Goal: Task Accomplishment & Management: Use online tool/utility

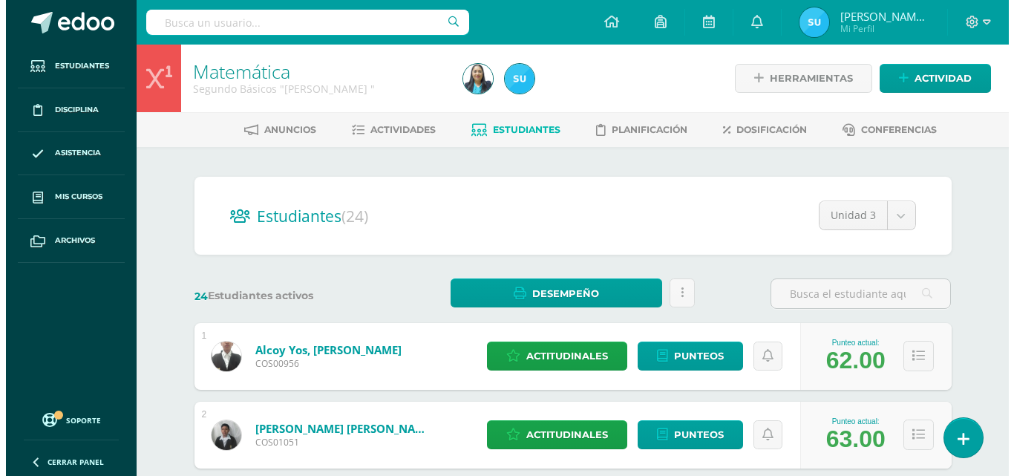
scroll to position [223, 0]
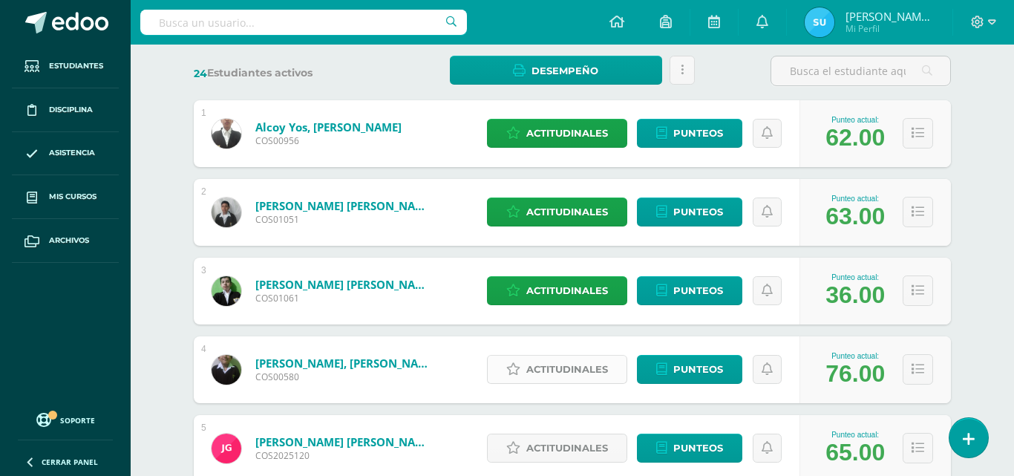
click at [554, 364] on span "Actitudinales" at bounding box center [567, 368] width 82 height 27
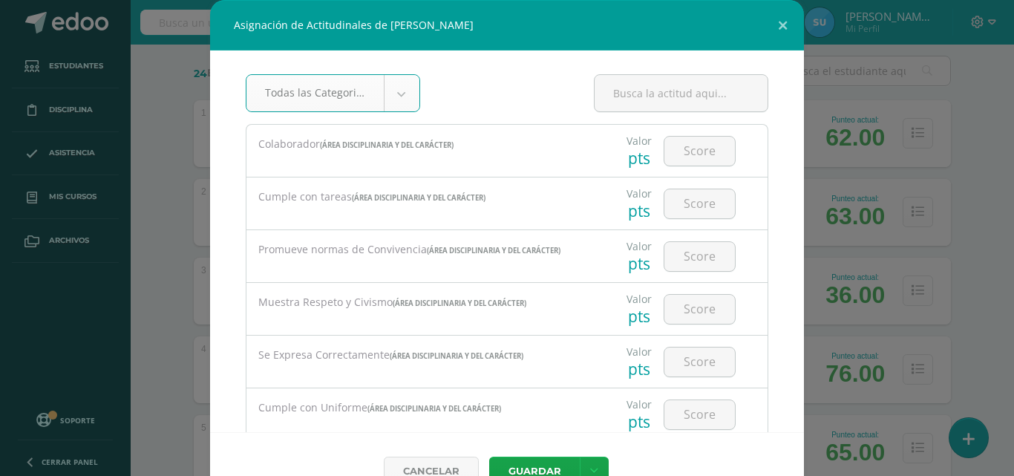
scroll to position [0, 0]
click at [697, 144] on input "number" at bounding box center [699, 151] width 70 height 29
type input "3"
click at [704, 204] on input "number" at bounding box center [699, 203] width 70 height 29
type input "2"
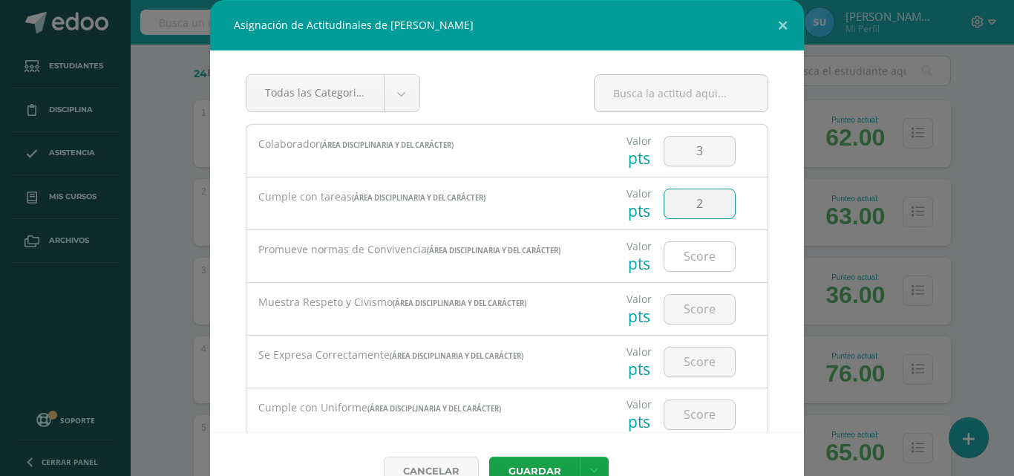
click at [692, 249] on input "number" at bounding box center [699, 256] width 70 height 29
type input "3"
click at [699, 312] on input "number" at bounding box center [699, 309] width 70 height 29
type input "3"
click at [698, 342] on div at bounding box center [700, 361] width 84 height 52
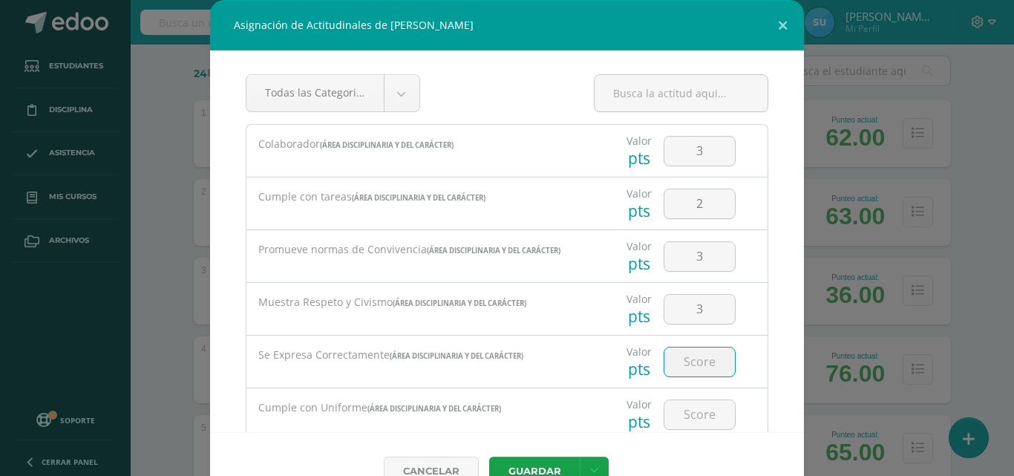
drag, startPoint x: 697, startPoint y: 347, endPoint x: 698, endPoint y: 361, distance: 14.2
click at [697, 349] on input "number" at bounding box center [699, 361] width 70 height 29
type input "3"
click at [689, 398] on div at bounding box center [700, 414] width 84 height 52
click at [688, 413] on input "number" at bounding box center [699, 414] width 70 height 29
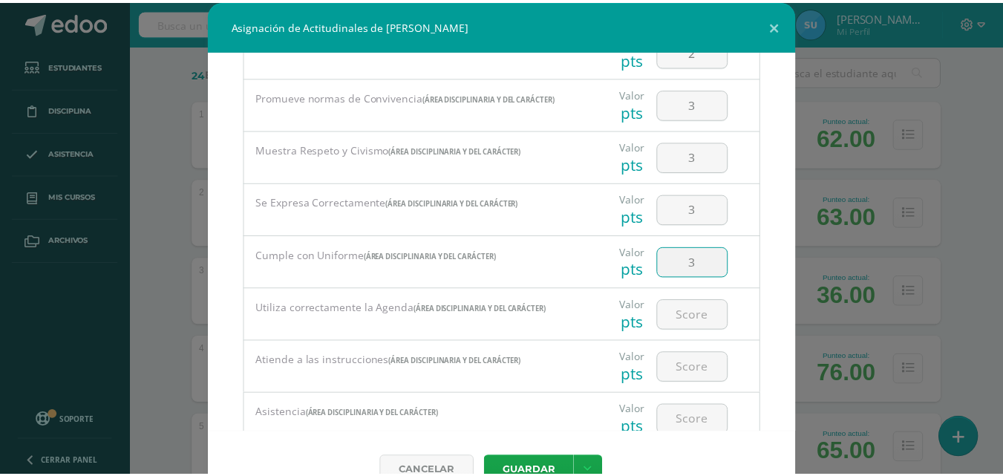
scroll to position [205, 0]
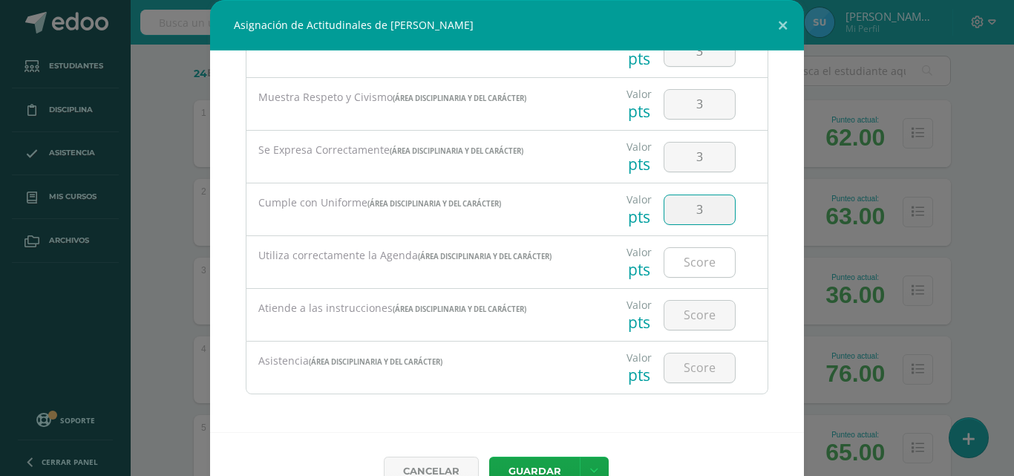
type input "3"
click at [686, 270] on input "number" at bounding box center [699, 262] width 70 height 29
type input "2"
click at [680, 318] on input "number" at bounding box center [699, 315] width 70 height 29
type input "2"
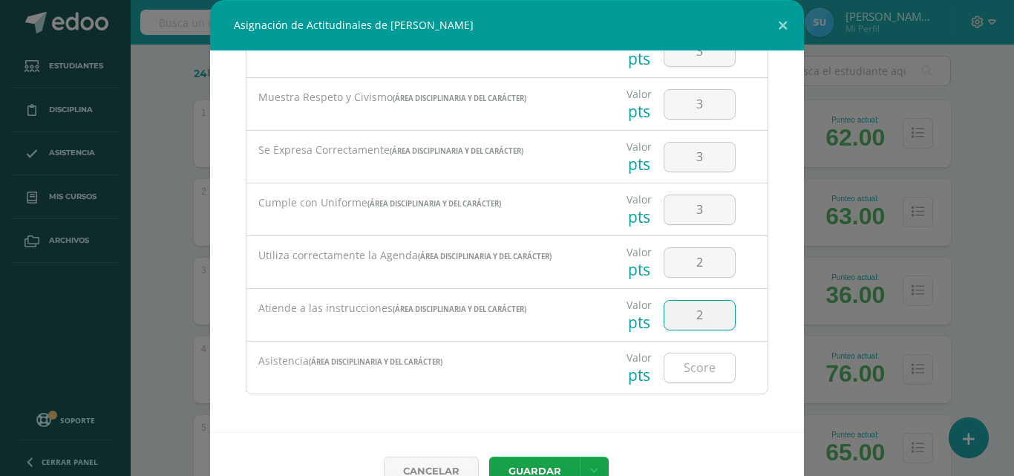
click at [693, 374] on input "number" at bounding box center [699, 367] width 70 height 29
type input "3"
click at [595, 460] on link at bounding box center [594, 470] width 29 height 29
click at [557, 416] on link "Guardar y poblar en todos mis cursos" at bounding box center [557, 415] width 163 height 36
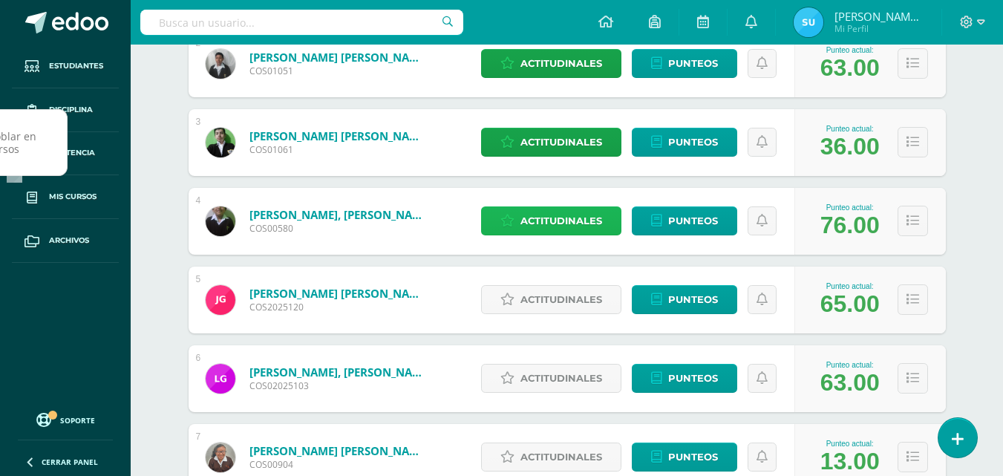
scroll to position [0, 0]
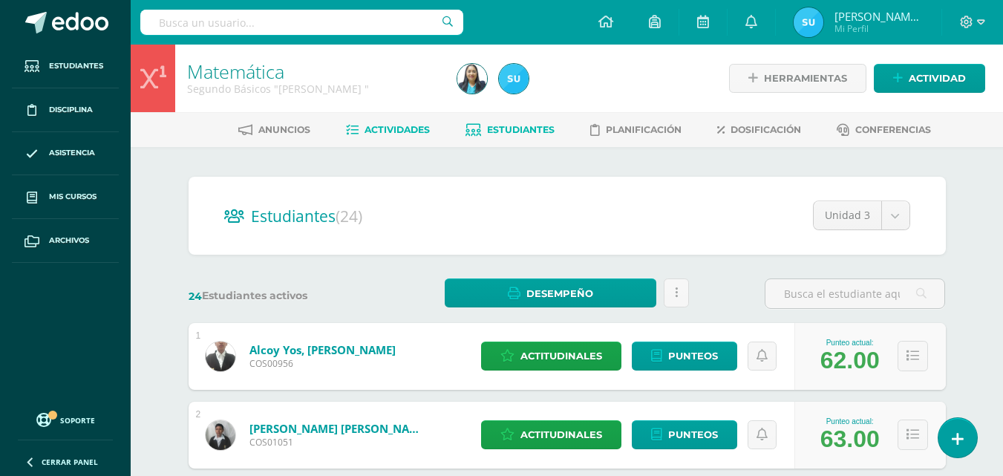
click at [378, 125] on span "Actividades" at bounding box center [396, 129] width 65 height 11
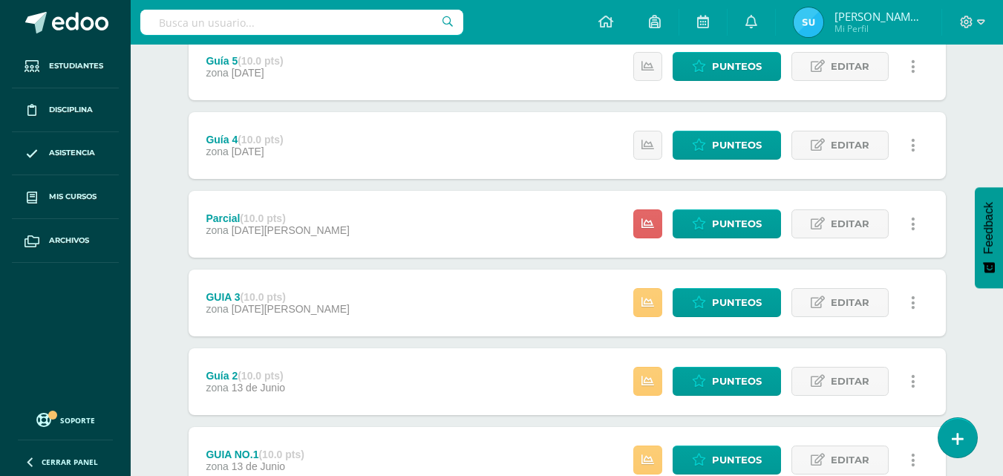
scroll to position [488, 0]
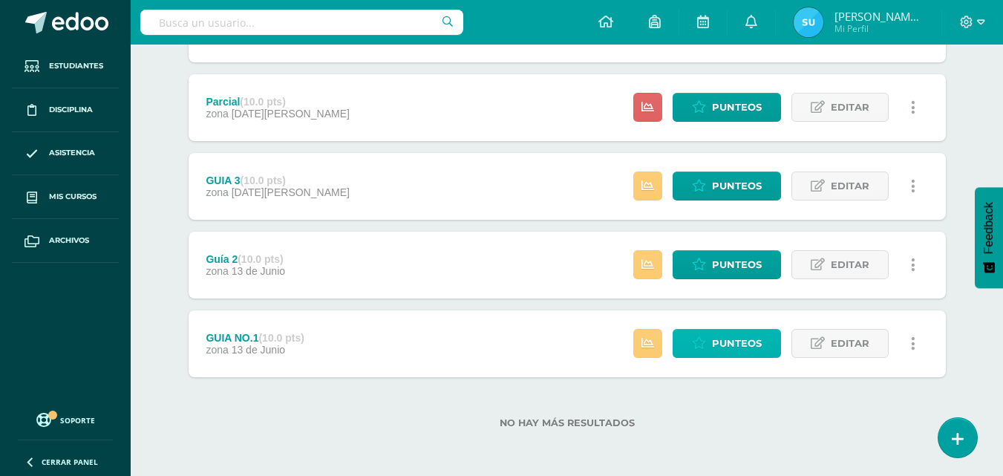
click at [735, 347] on span "Punteos" at bounding box center [737, 342] width 50 height 27
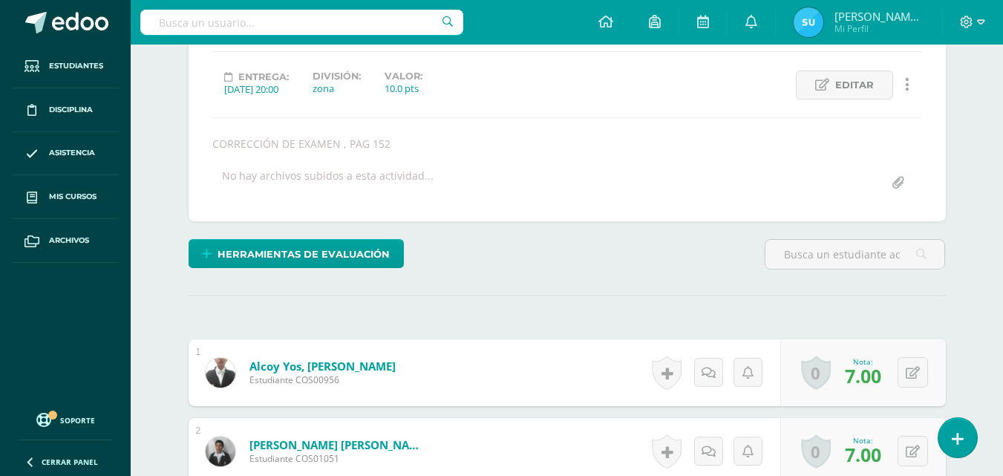
scroll to position [217, 0]
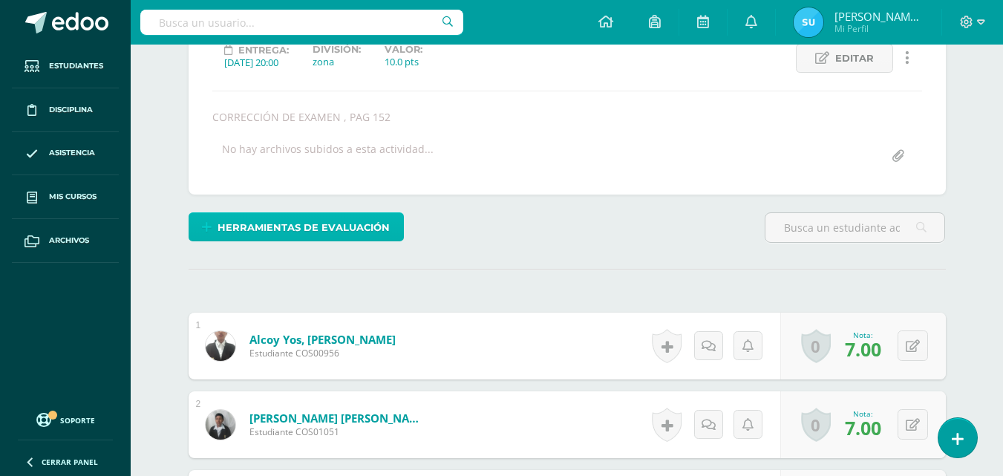
click at [289, 240] on span "Herramientas de evaluación" at bounding box center [303, 227] width 172 height 27
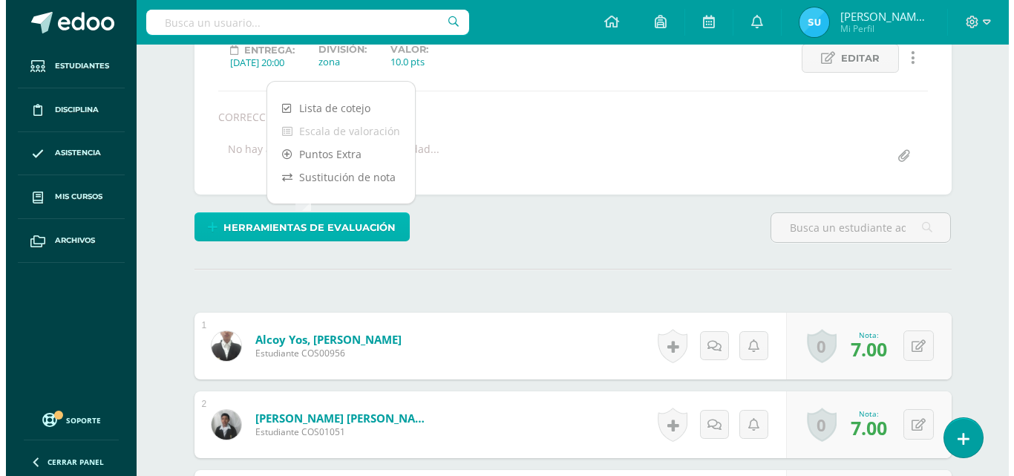
scroll to position [218, 0]
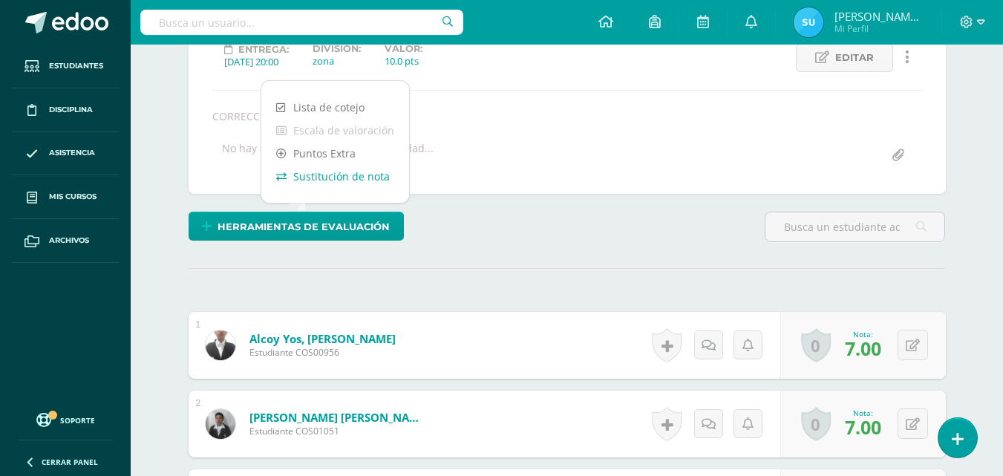
click at [344, 180] on link "Sustitución de nota" at bounding box center [335, 176] width 148 height 23
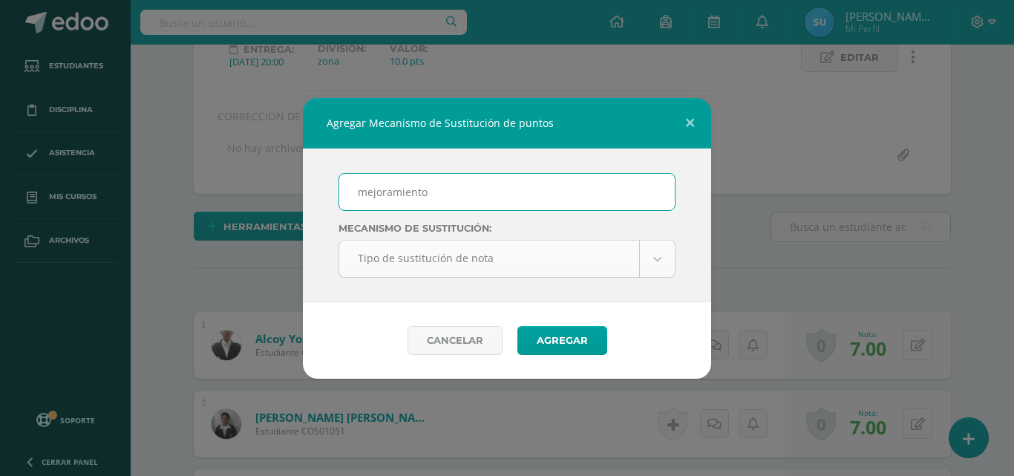
type input "mejoramiento"
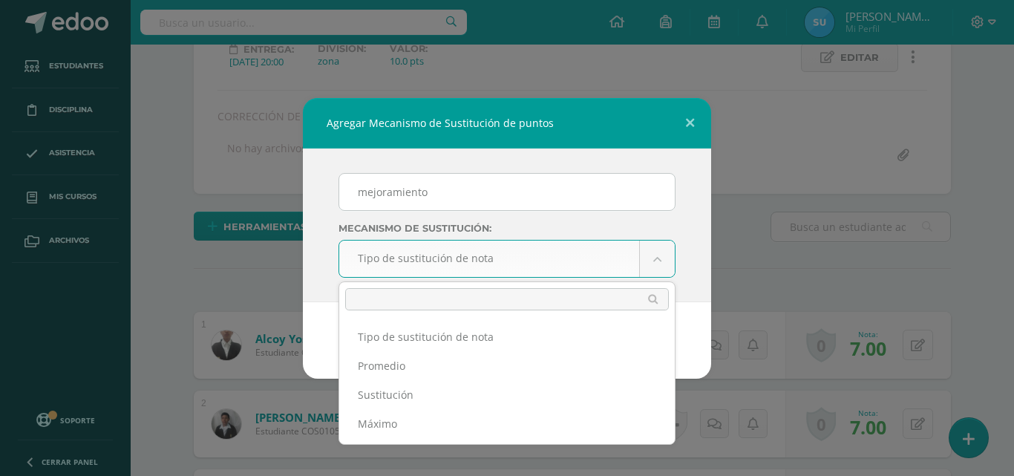
click at [437, 439] on ul "Tipo de sustitución de nota Promedio Sustitución Máximo" at bounding box center [506, 380] width 335 height 128
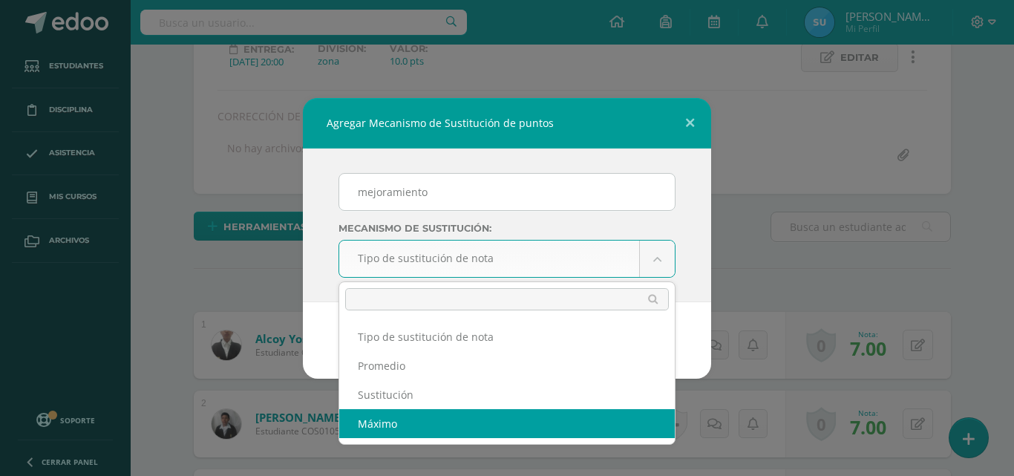
select select "maximum"
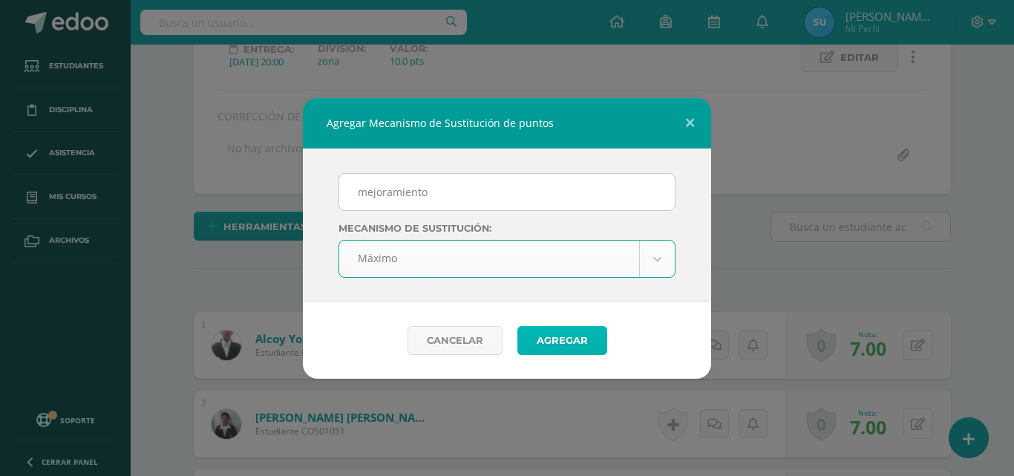
click at [545, 341] on button "Agregar" at bounding box center [562, 340] width 90 height 29
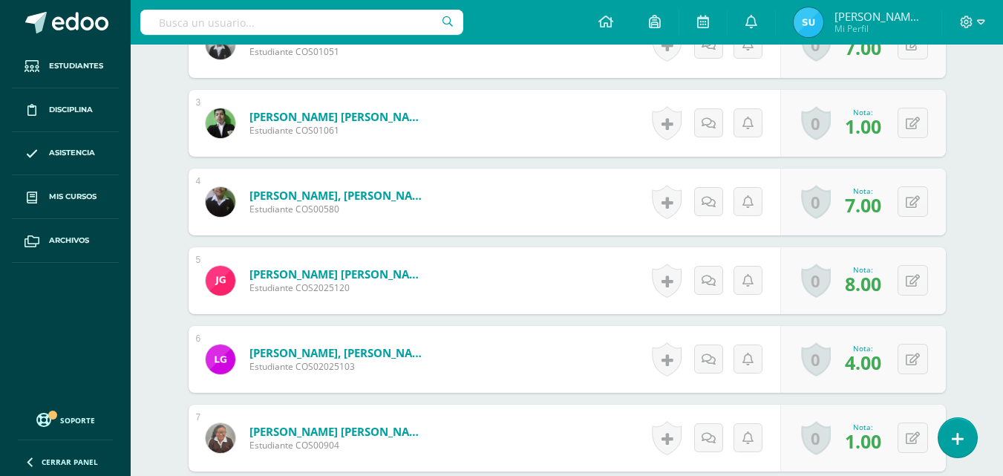
scroll to position [649, 0]
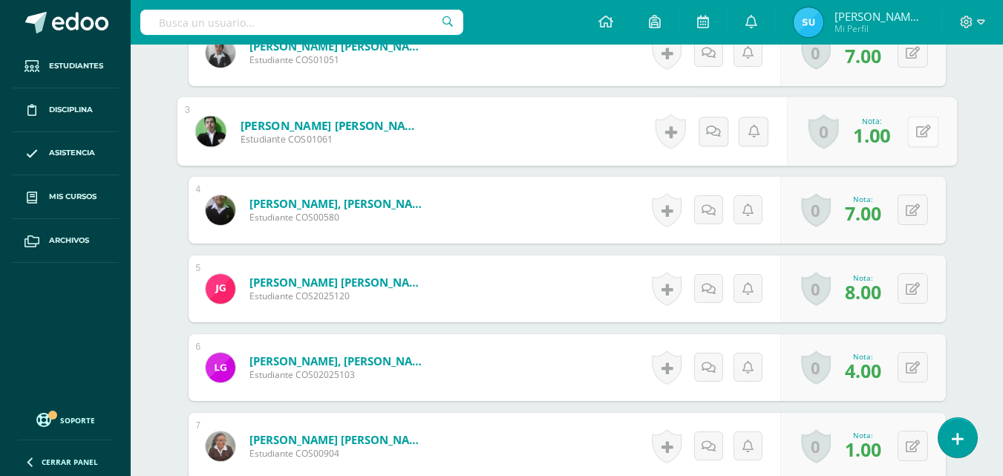
click at [915, 134] on icon at bounding box center [922, 131] width 15 height 13
type input "3"
click at [905, 56] on icon at bounding box center [912, 53] width 14 height 13
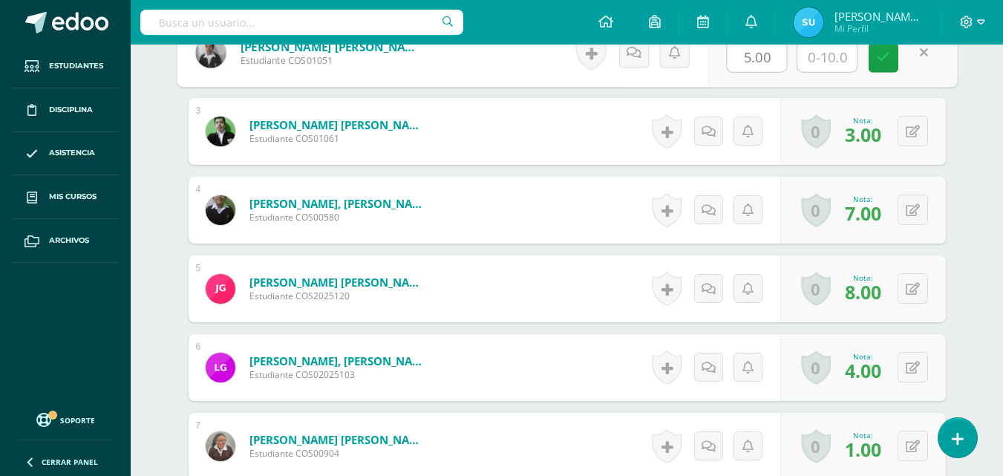
scroll to position [574, 0]
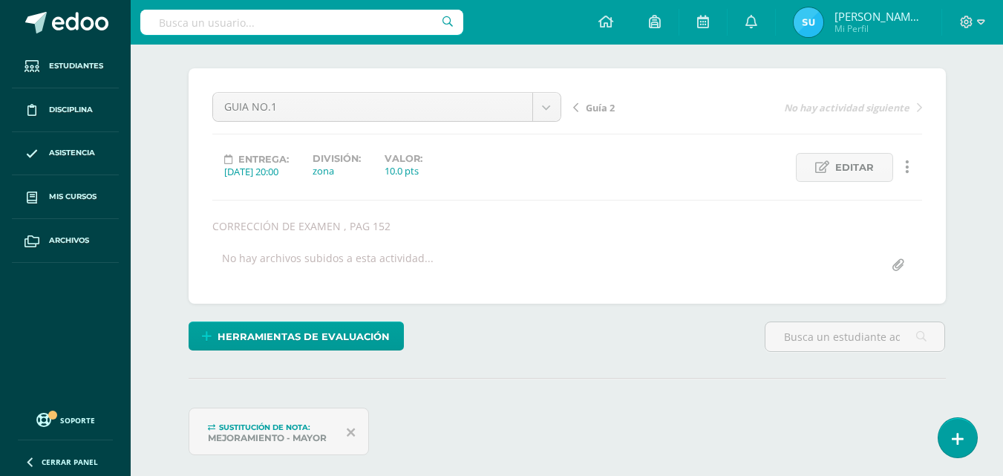
scroll to position [55, 0]
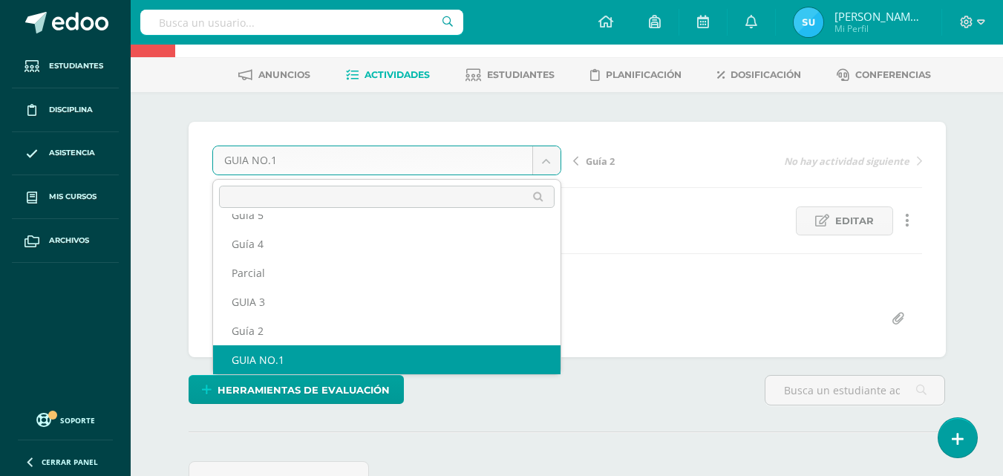
scroll to position [64, 0]
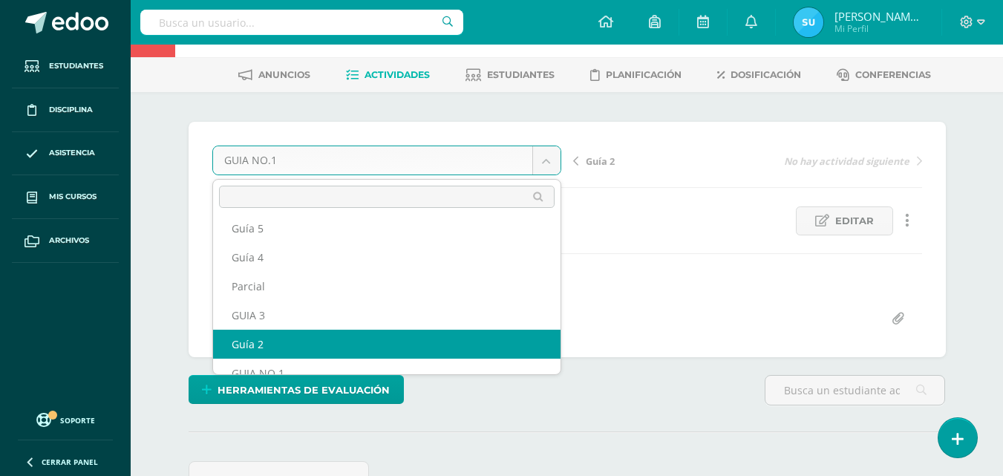
select select "/dashboard/teacher/grade-activity/121538/"
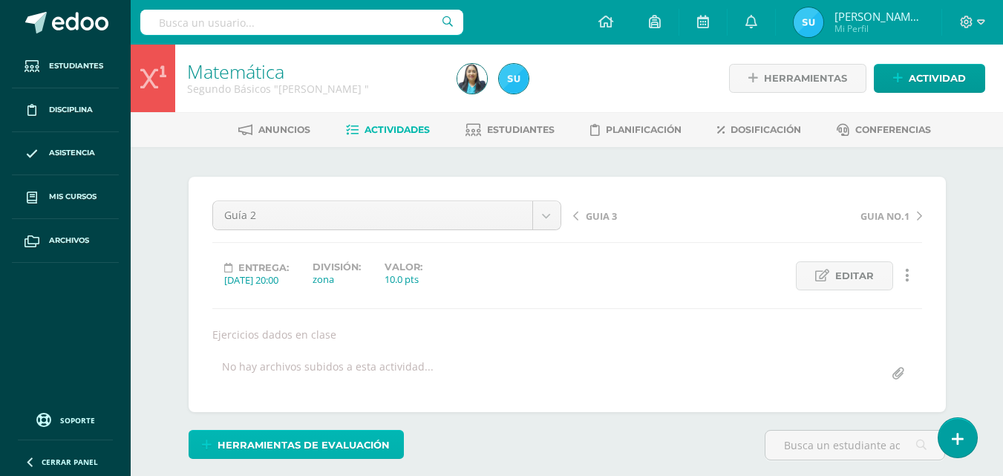
click at [356, 439] on span "Herramientas de evaluación" at bounding box center [303, 444] width 172 height 27
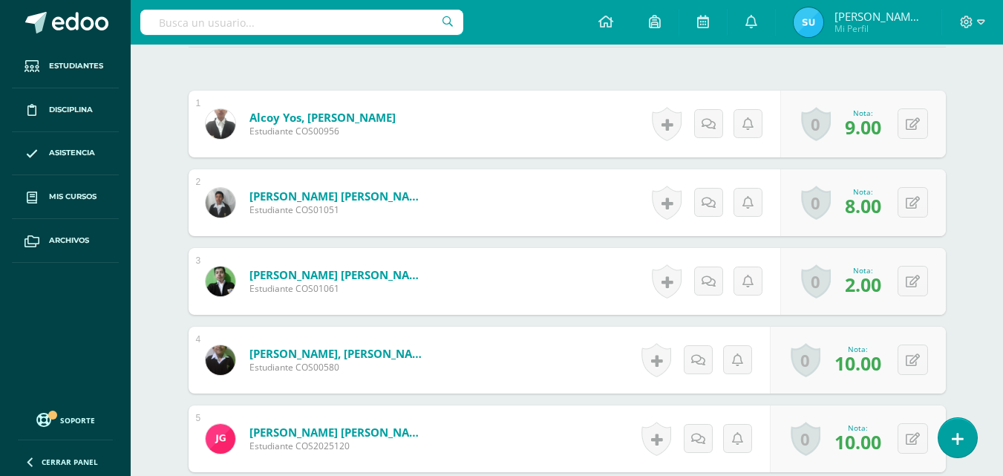
scroll to position [291, 0]
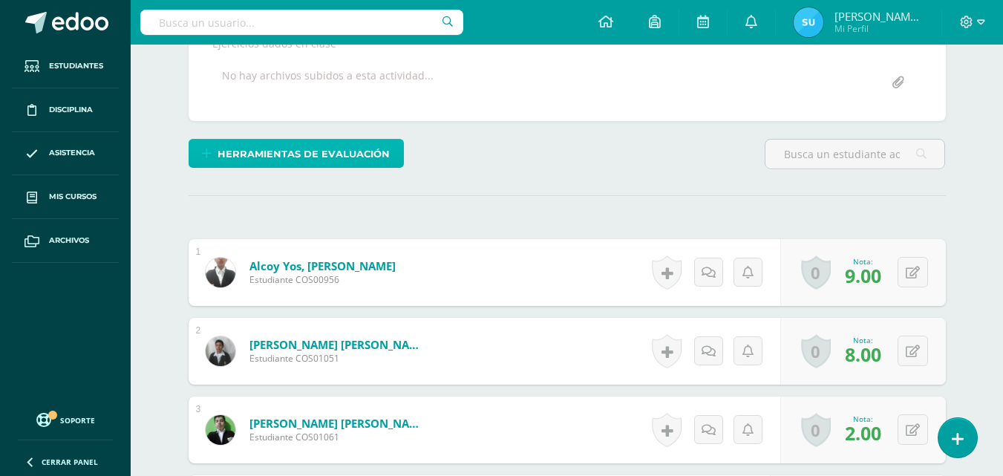
click at [330, 156] on span "Herramientas de evaluación" at bounding box center [303, 153] width 172 height 27
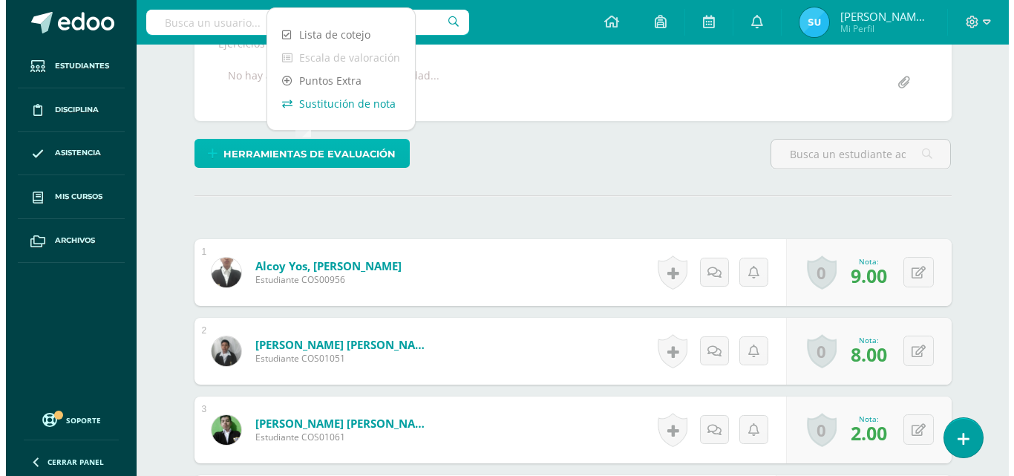
scroll to position [292, 0]
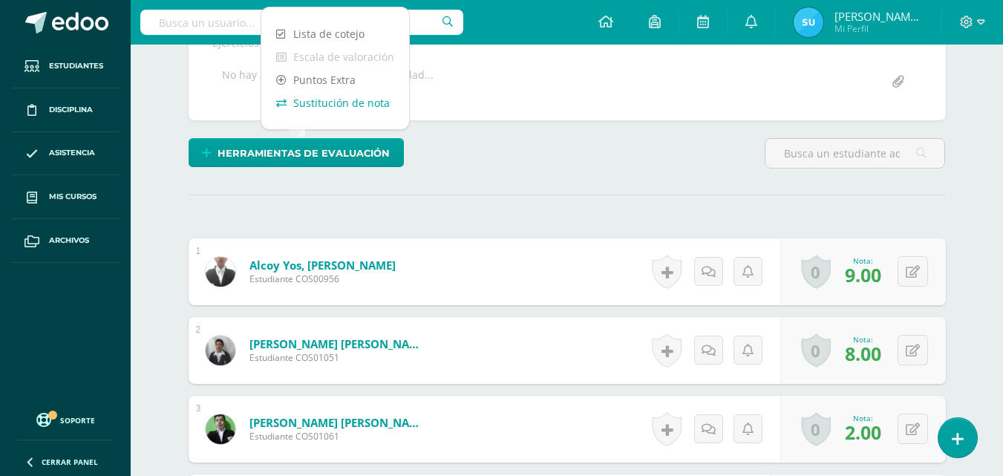
click at [350, 107] on link "Sustitución de nota" at bounding box center [335, 102] width 148 height 23
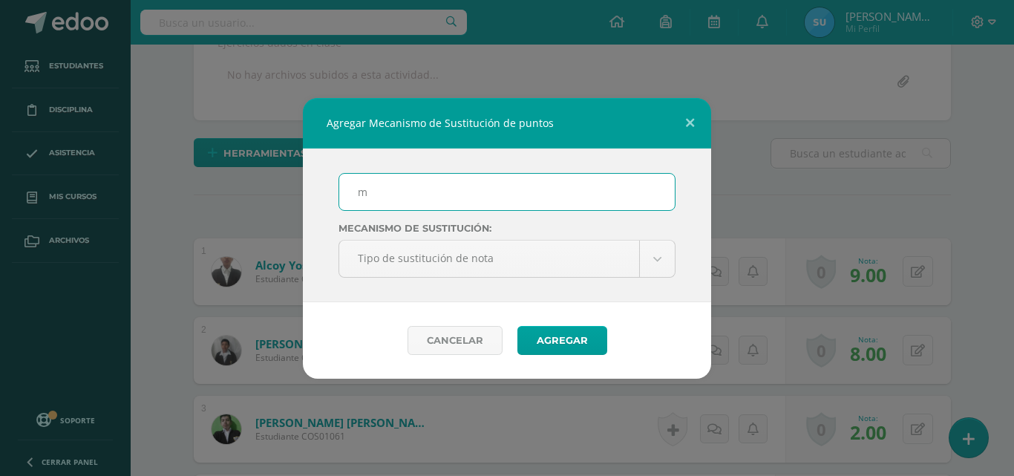
scroll to position [292, 0]
type input "mejoramiento"
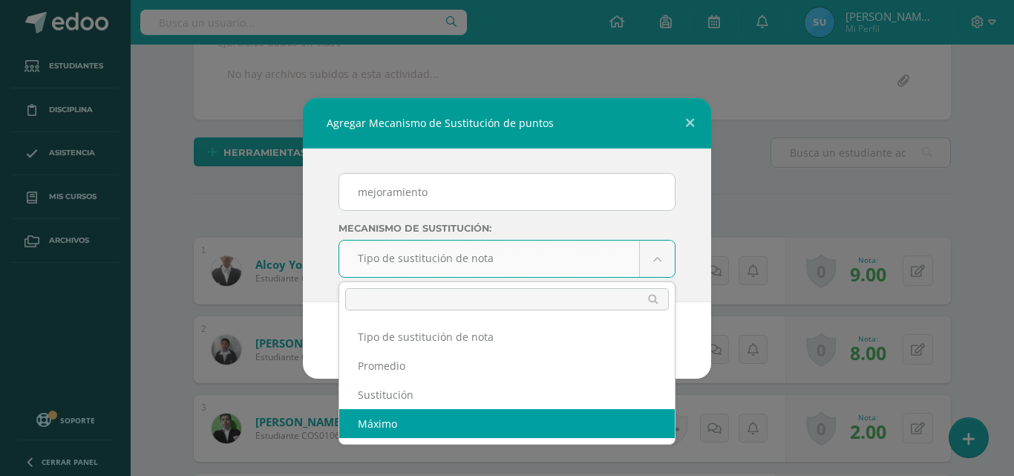
select select "maximum"
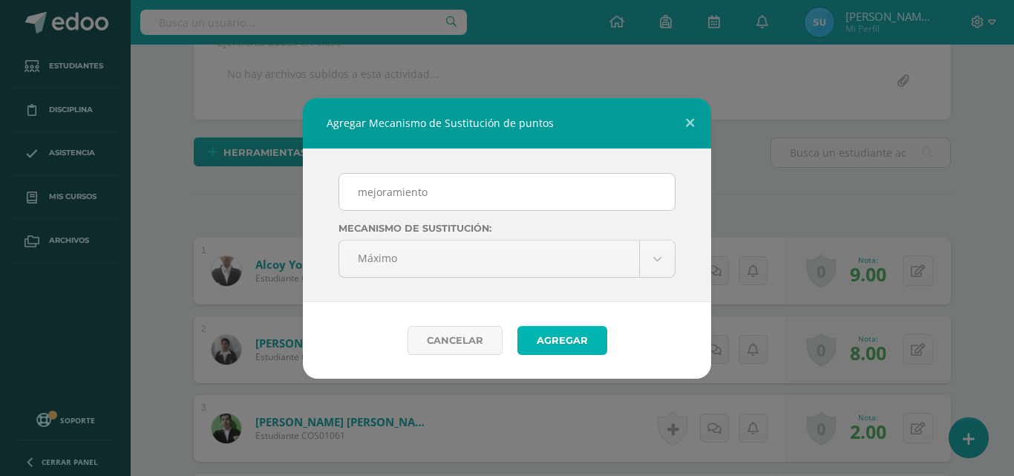
click at [555, 342] on button "Agregar" at bounding box center [562, 340] width 90 height 29
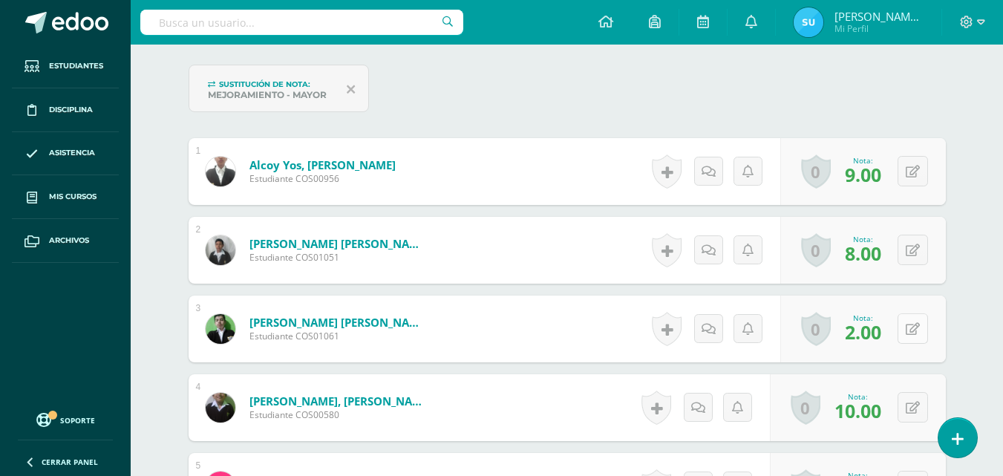
scroll to position [499, 0]
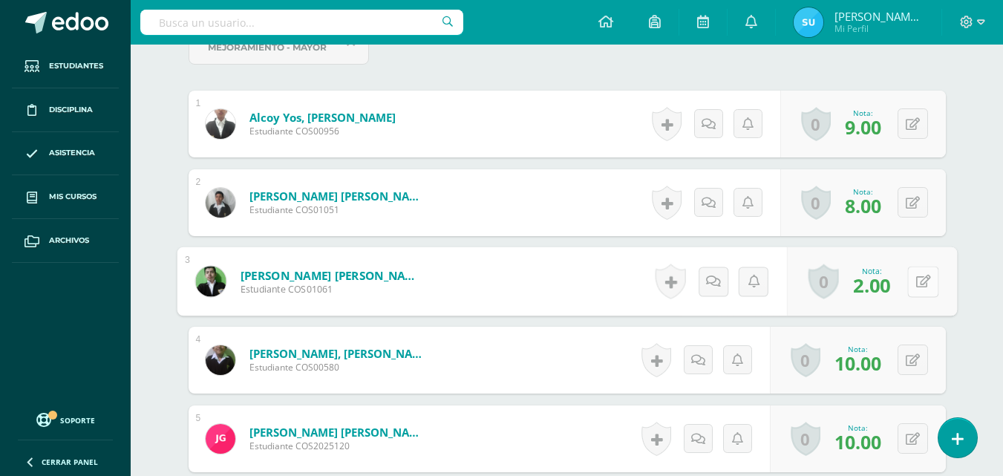
click at [915, 283] on icon at bounding box center [922, 281] width 15 height 13
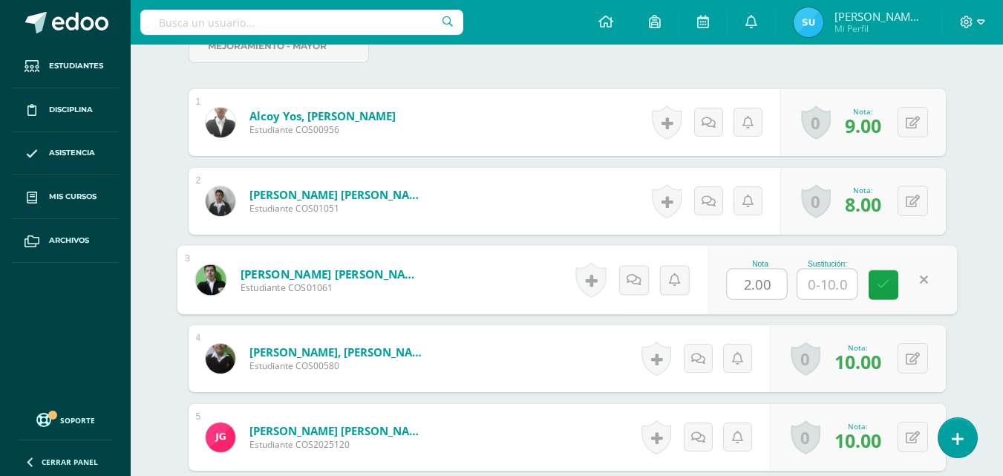
type input "6"
click at [856, 286] on input "6" at bounding box center [826, 284] width 59 height 30
click at [880, 293] on link at bounding box center [883, 285] width 30 height 30
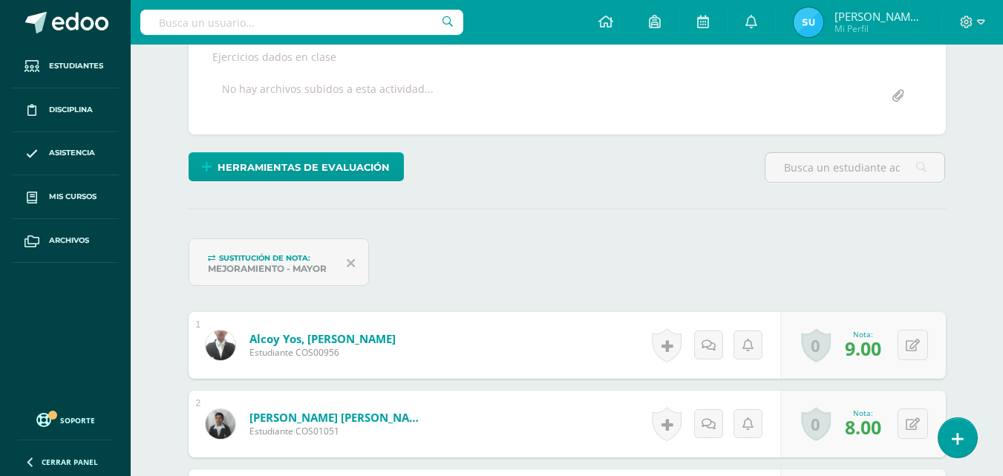
scroll to position [0, 0]
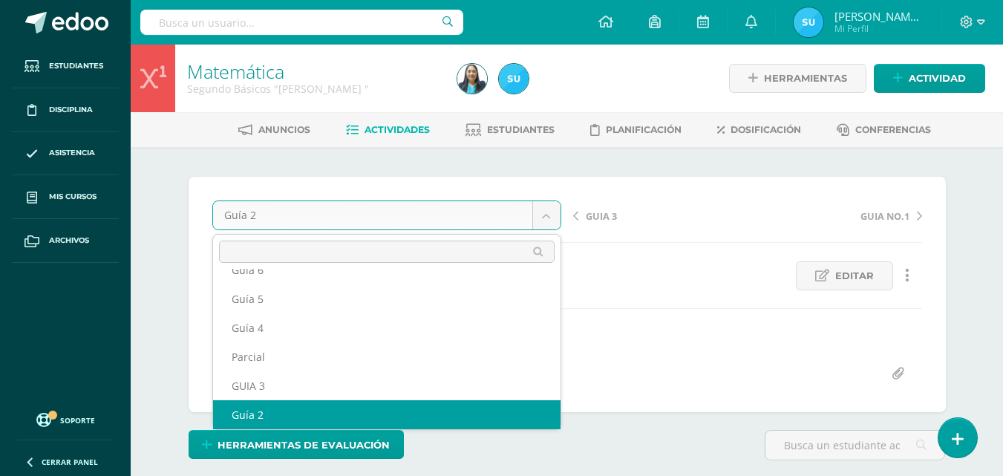
scroll to position [35, 0]
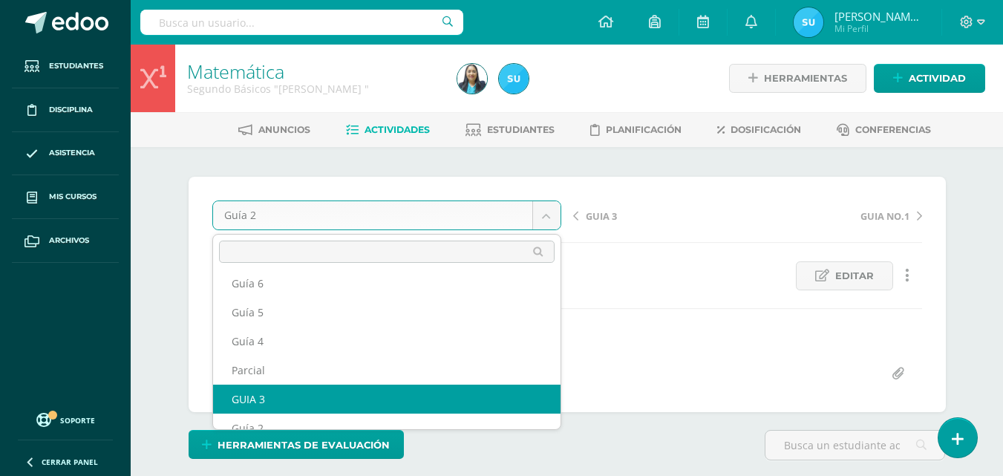
select select "/dashboard/teacher/grade-activity/121045/"
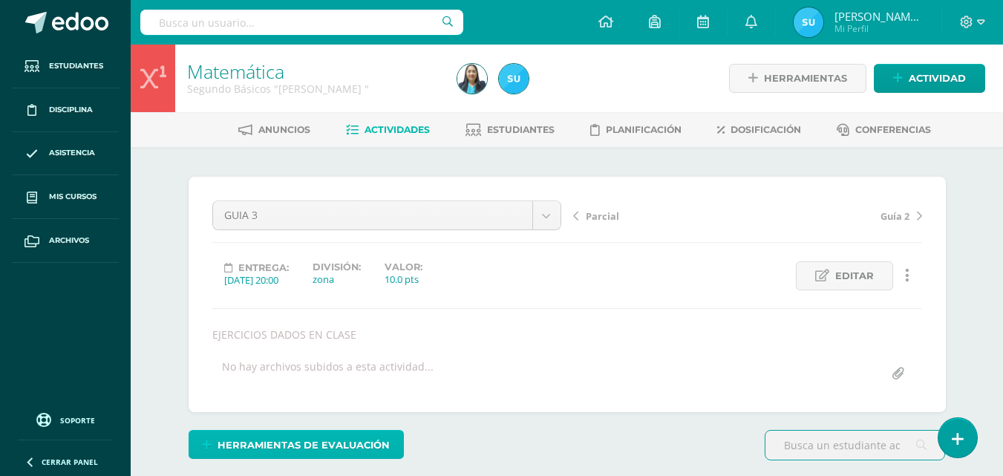
click at [351, 431] on span "Herramientas de evaluación" at bounding box center [303, 444] width 172 height 27
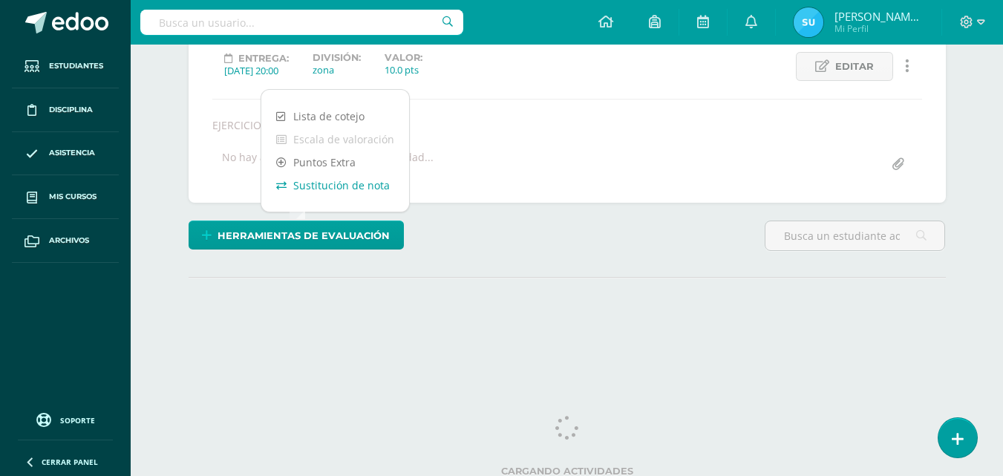
click at [354, 184] on link "Sustitución de nota" at bounding box center [335, 185] width 148 height 23
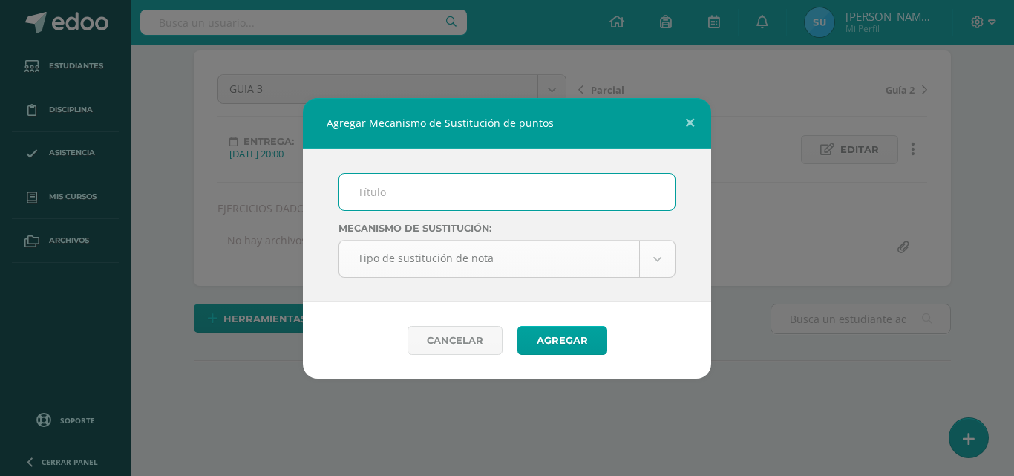
scroll to position [0, 0]
type input "mejoramiento"
click at [433, 256] on body "Agregar Mecanismo de Sustitución de puntos mejoramiento Mecanismo de sustitució…" at bounding box center [507, 175] width 1014 height 602
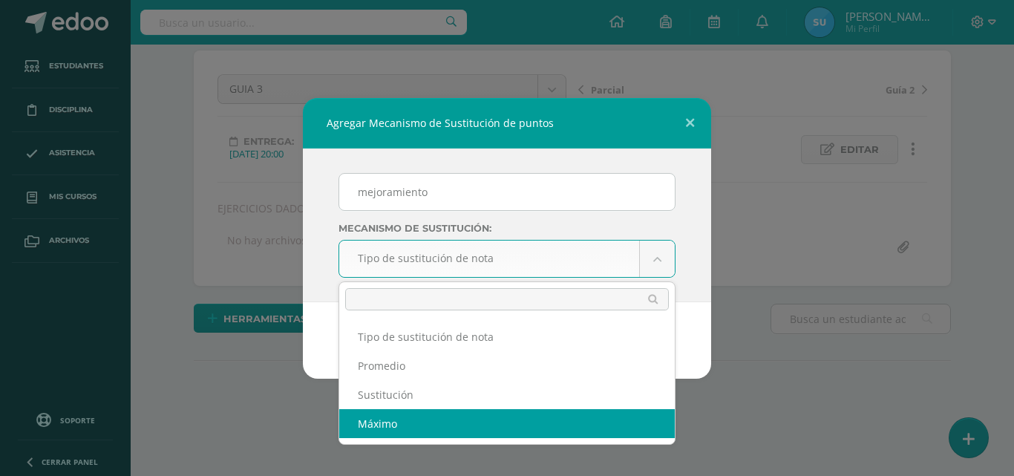
select select "maximum"
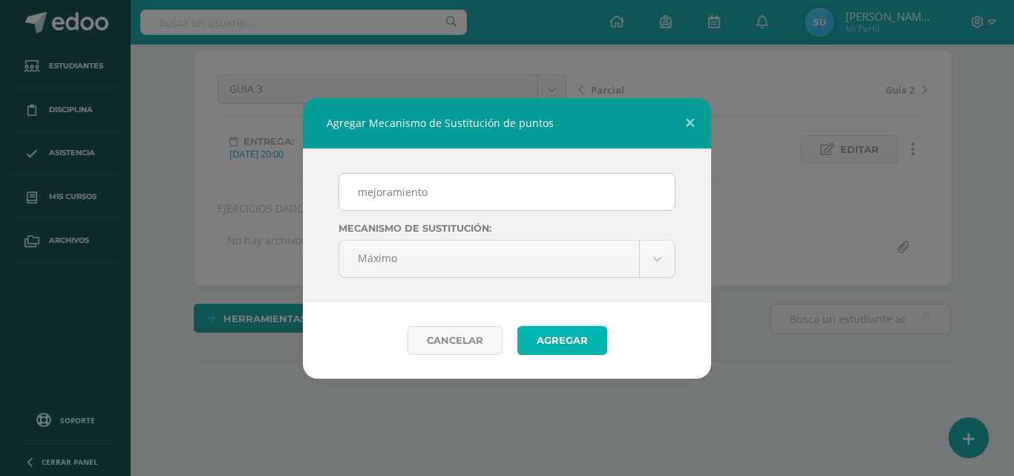
click at [566, 349] on button "Agregar" at bounding box center [562, 340] width 90 height 29
click at [563, 338] on span "submit" at bounding box center [562, 339] width 62 height 19
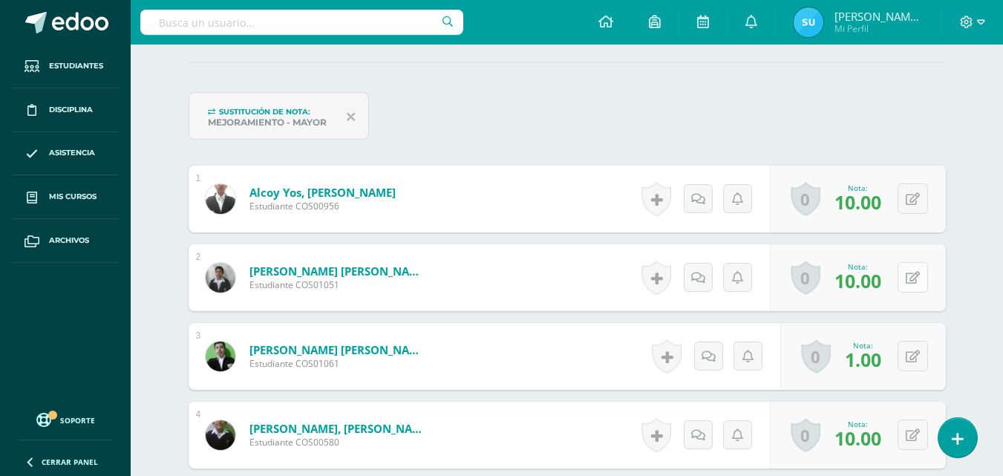
scroll to position [446, 0]
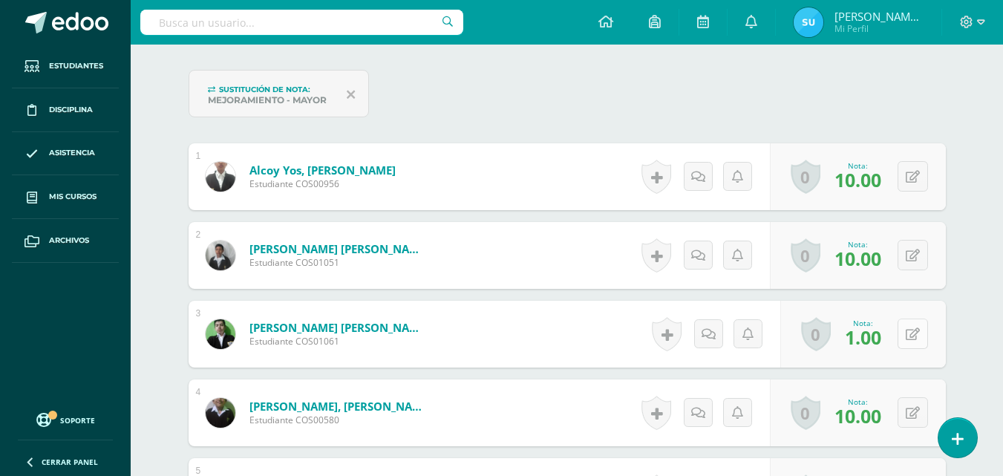
click at [914, 339] on icon at bounding box center [912, 334] width 14 height 13
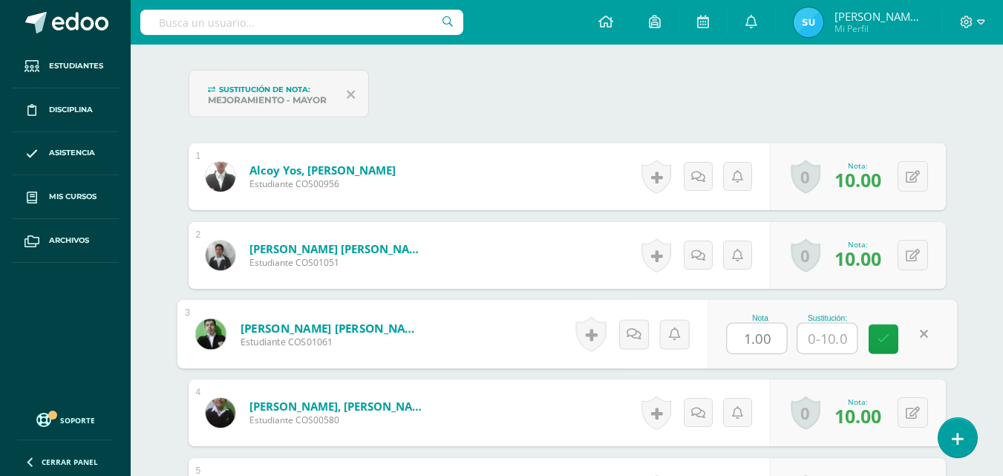
scroll to position [0, 0]
type input "6"
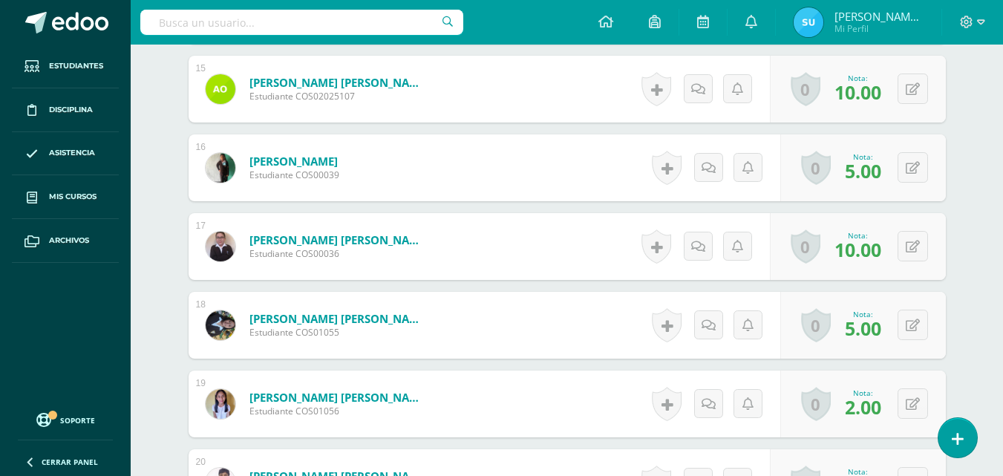
scroll to position [1636, 0]
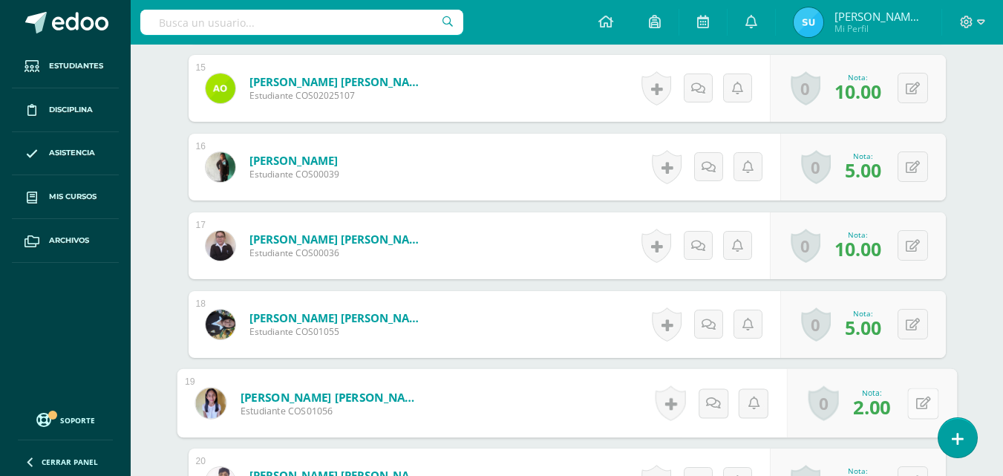
click at [915, 401] on icon at bounding box center [922, 402] width 15 height 13
type input "6"
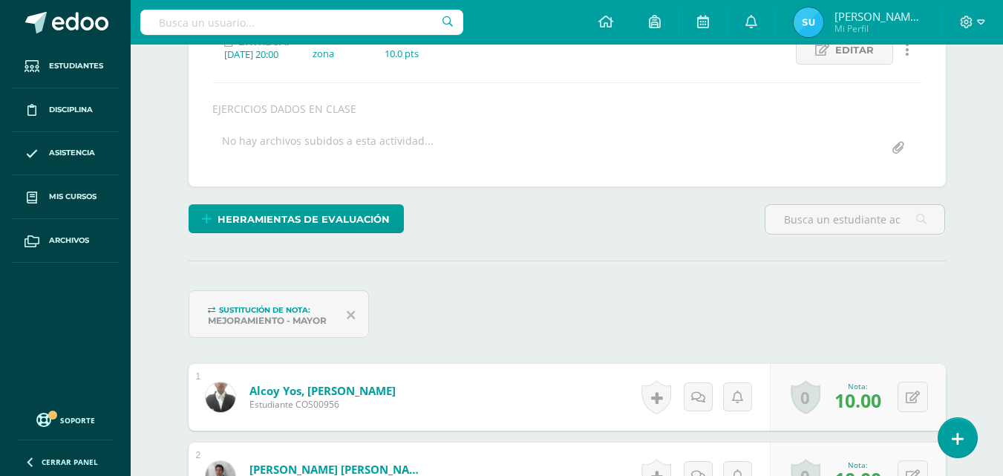
scroll to position [3, 0]
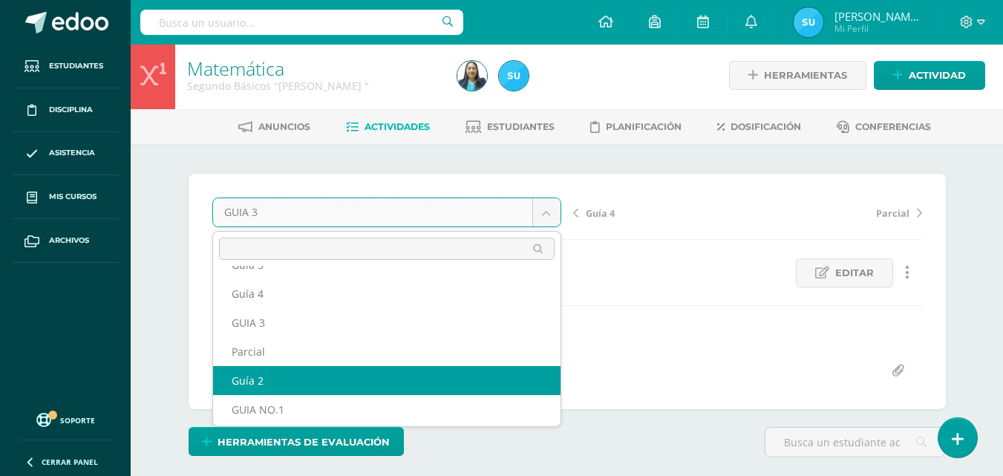
scroll to position [83, 0]
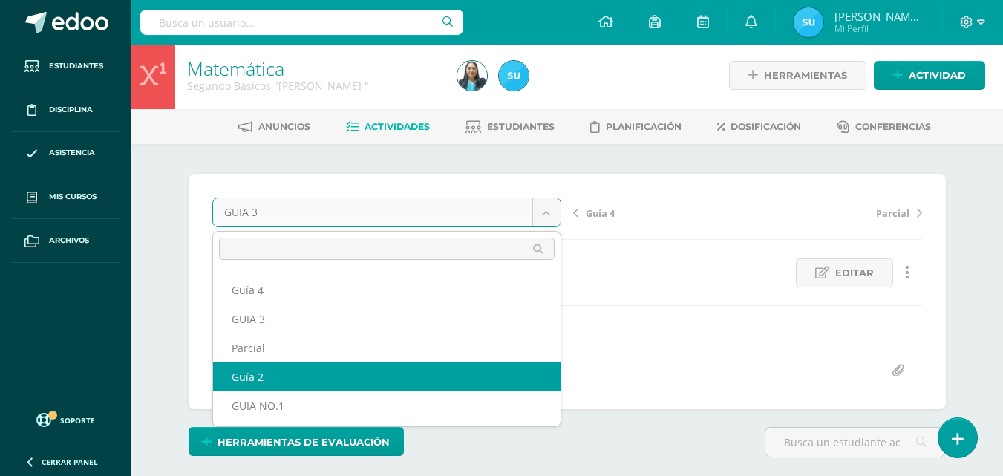
select select "/dashboard/teacher/grade-activity/121538/"
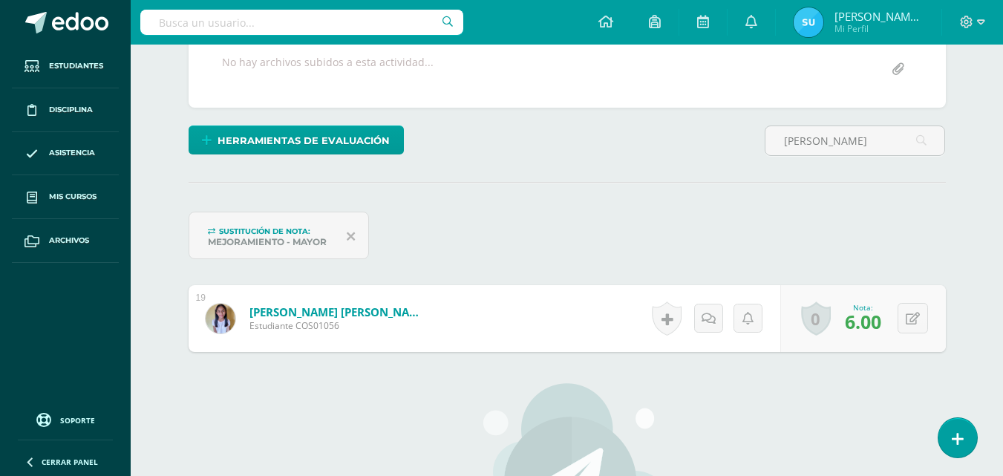
scroll to position [351, 0]
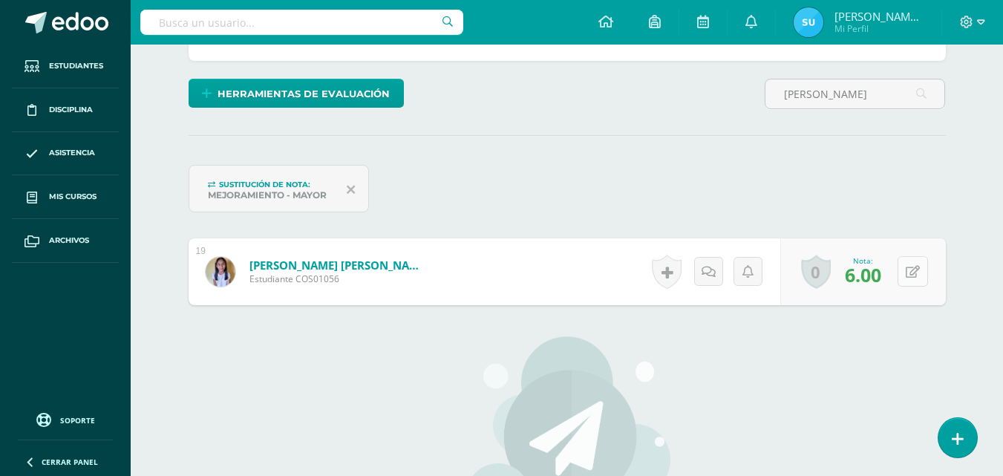
type input "[PERSON_NAME]"
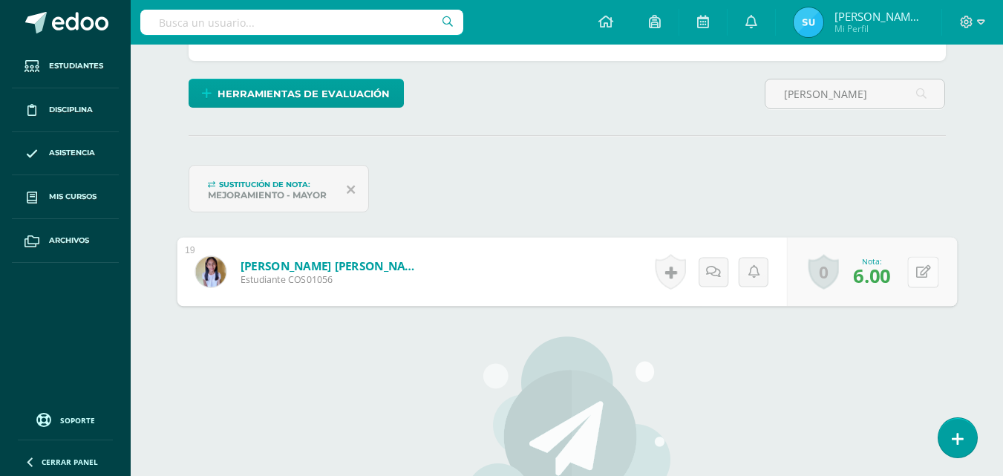
click at [915, 270] on icon at bounding box center [922, 271] width 15 height 13
type input "8"
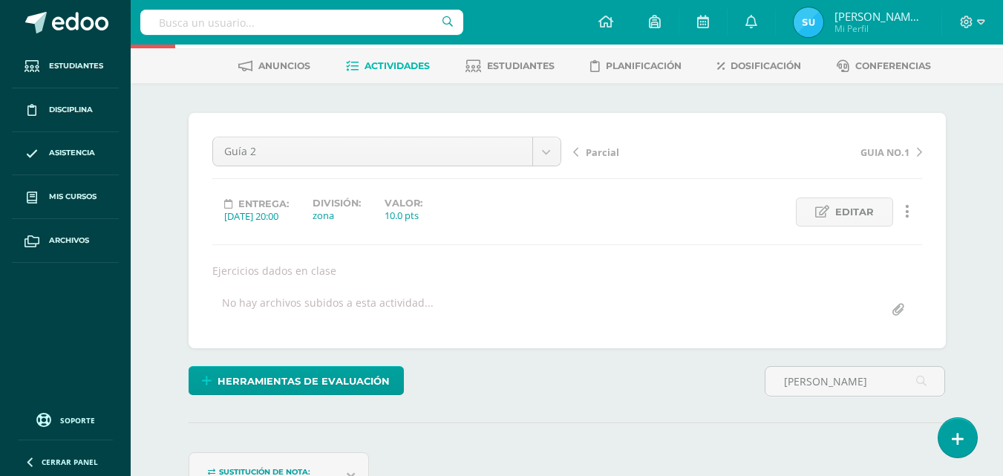
scroll to position [0, 0]
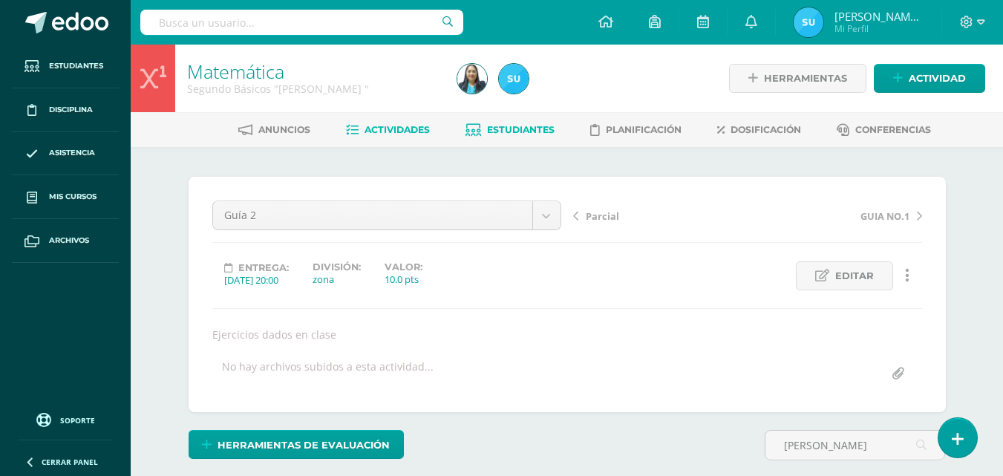
click at [510, 125] on span "Estudiantes" at bounding box center [521, 129] width 68 height 11
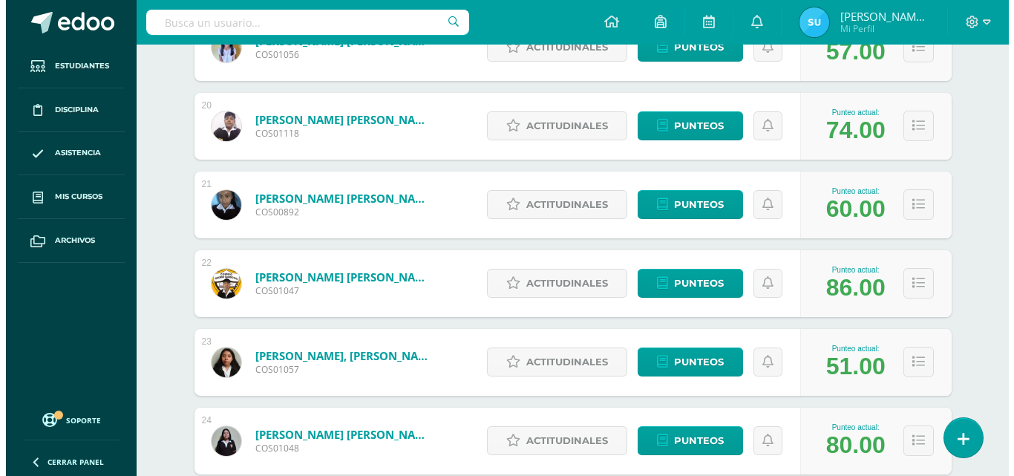
scroll to position [1650, 0]
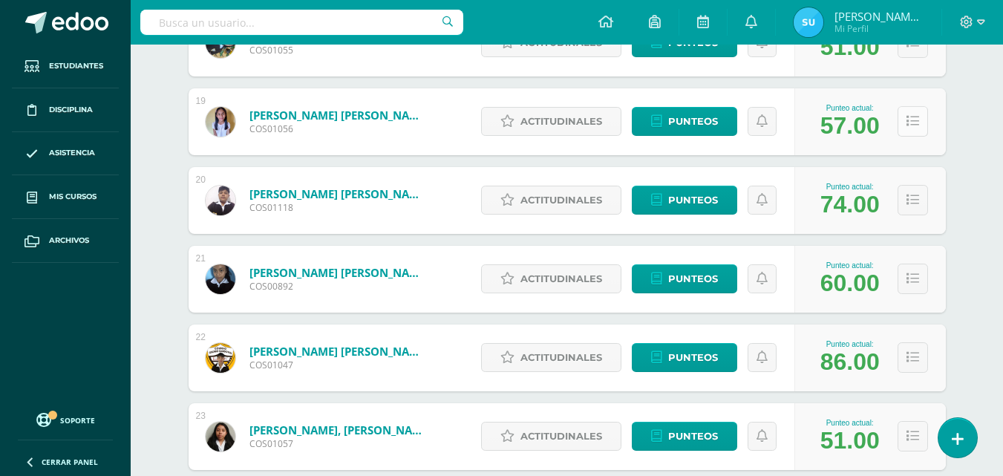
click at [914, 125] on icon at bounding box center [912, 121] width 13 height 13
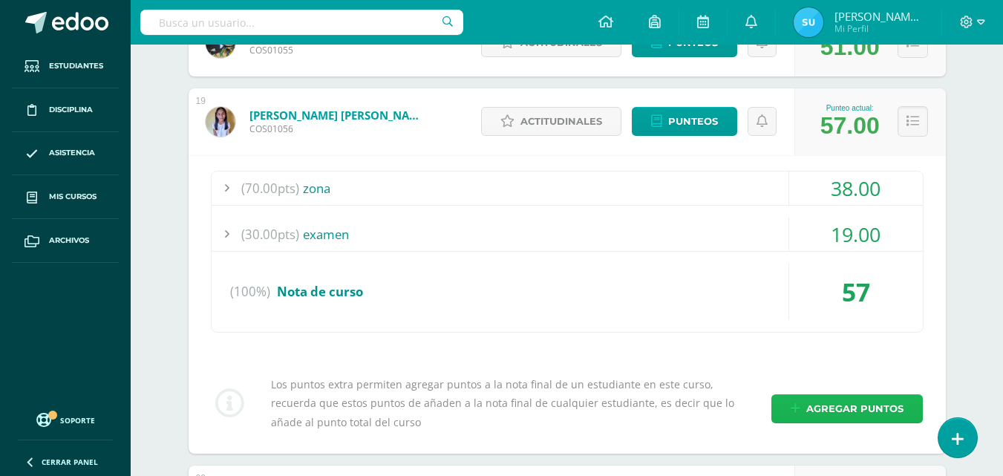
click at [860, 398] on span "Agregar puntos" at bounding box center [854, 408] width 97 height 27
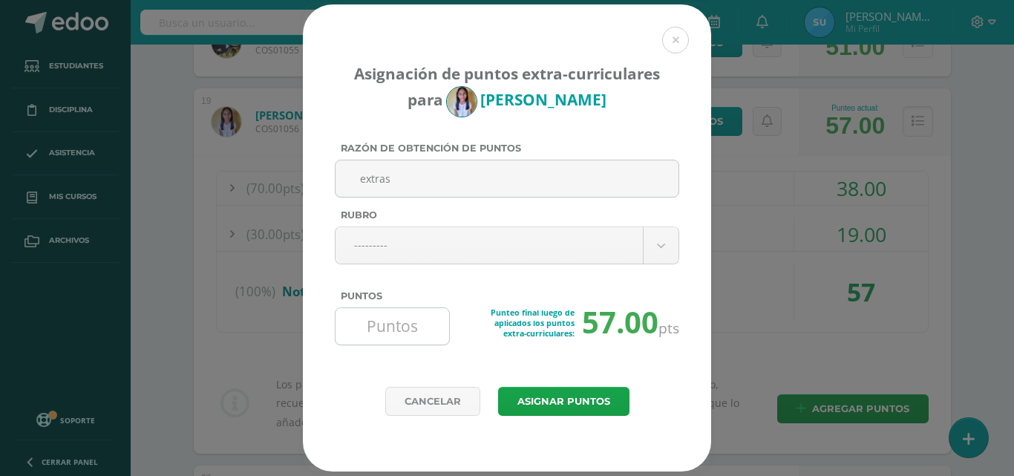
type input "extras"
click at [427, 318] on input "Puntos" at bounding box center [392, 326] width 102 height 36
type input "3"
click at [566, 413] on button "Asignar puntos" at bounding box center [563, 401] width 131 height 29
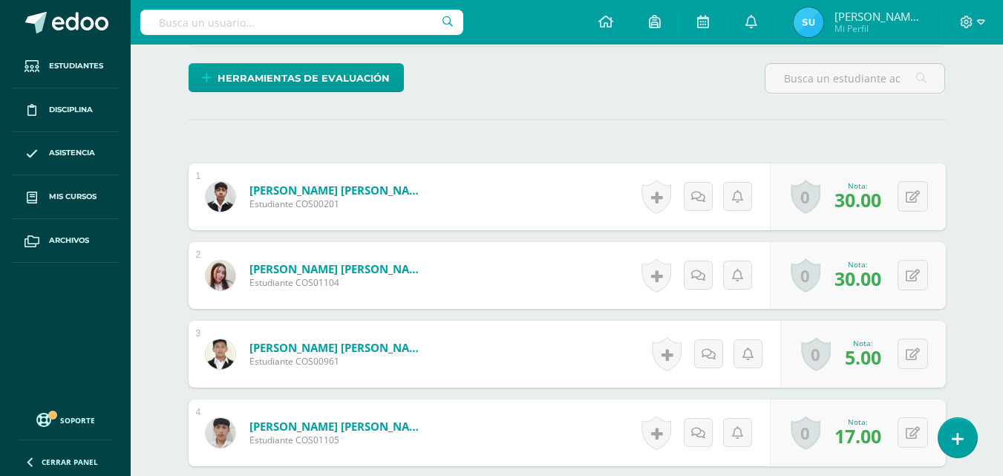
scroll to position [130, 0]
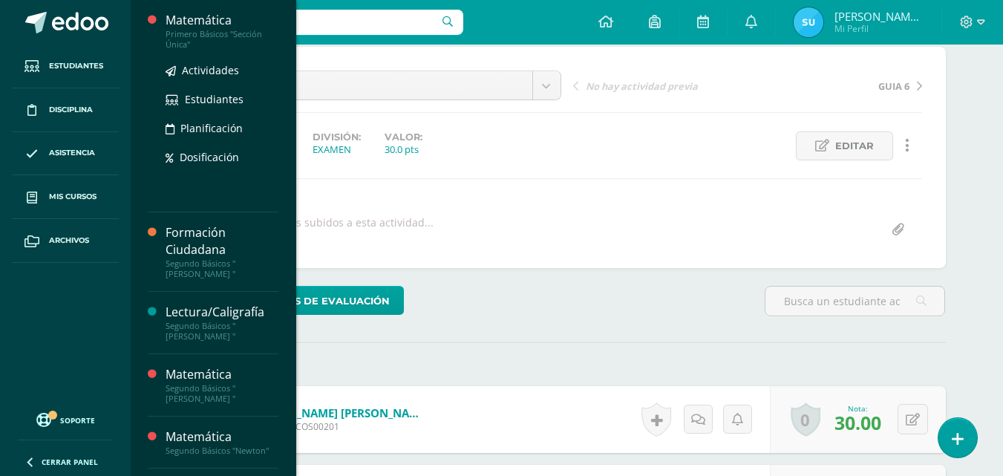
click at [193, 26] on div "Matemática" at bounding box center [221, 20] width 113 height 17
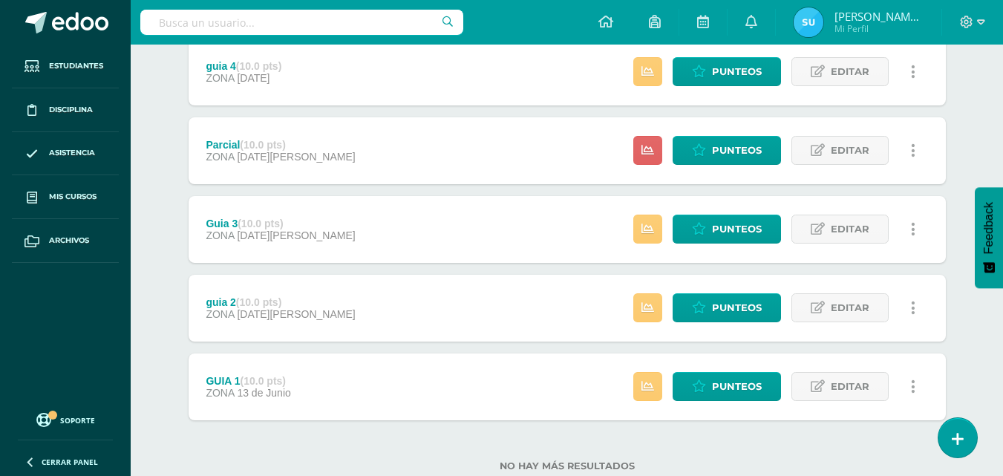
scroll to position [445, 0]
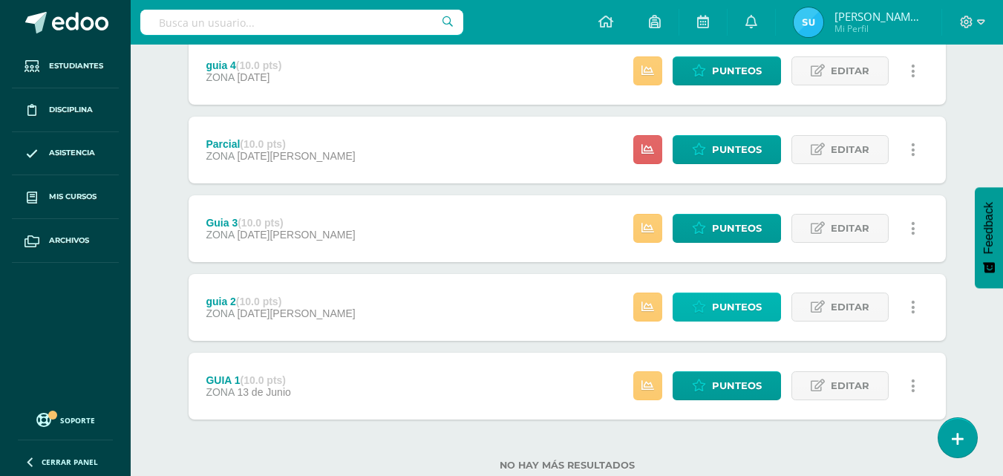
click at [741, 296] on span "Punteos" at bounding box center [737, 306] width 50 height 27
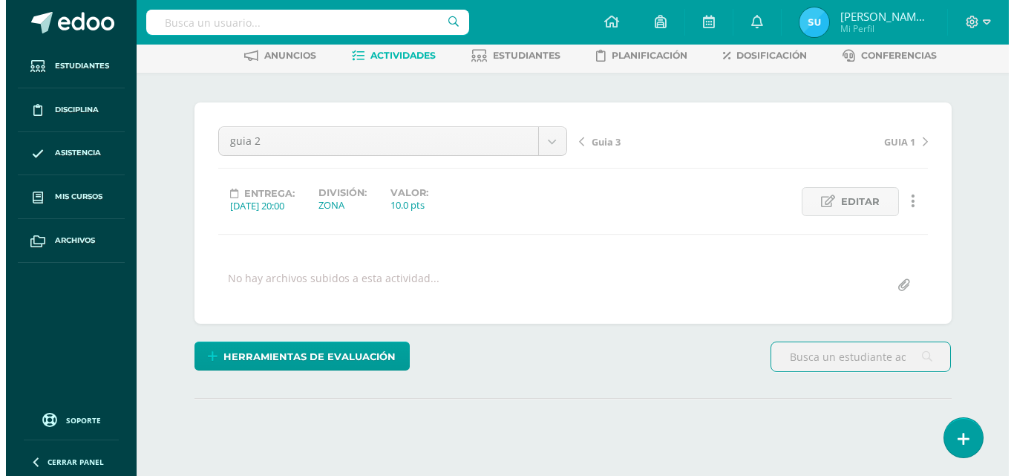
scroll to position [202, 0]
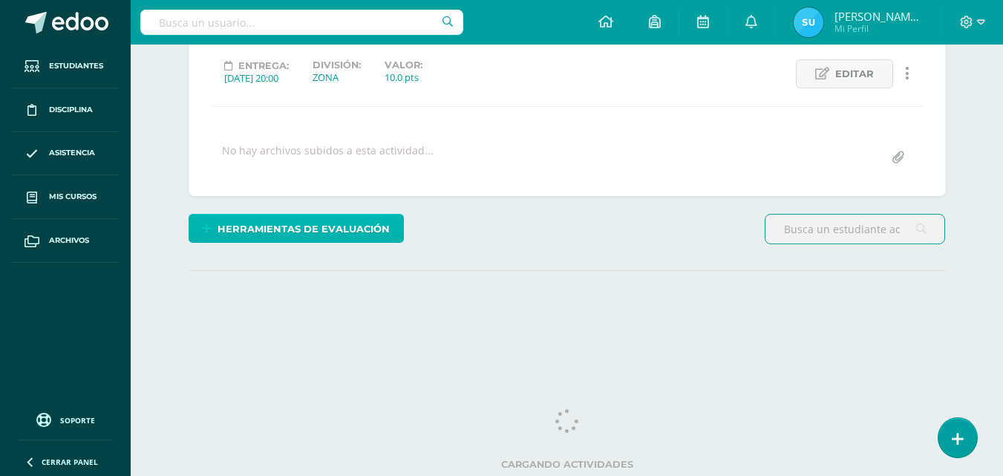
click at [377, 226] on span "Herramientas de evaluación" at bounding box center [303, 228] width 172 height 27
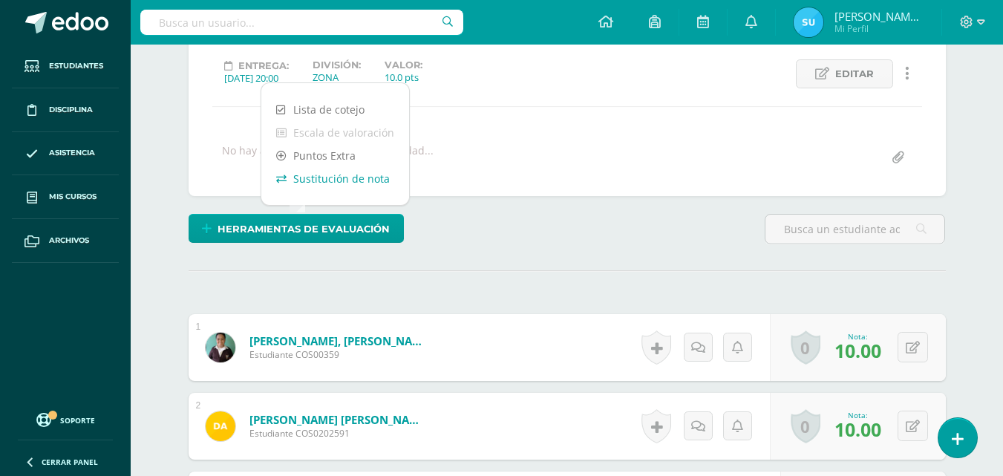
click at [341, 177] on link "Sustitución de nota" at bounding box center [335, 178] width 148 height 23
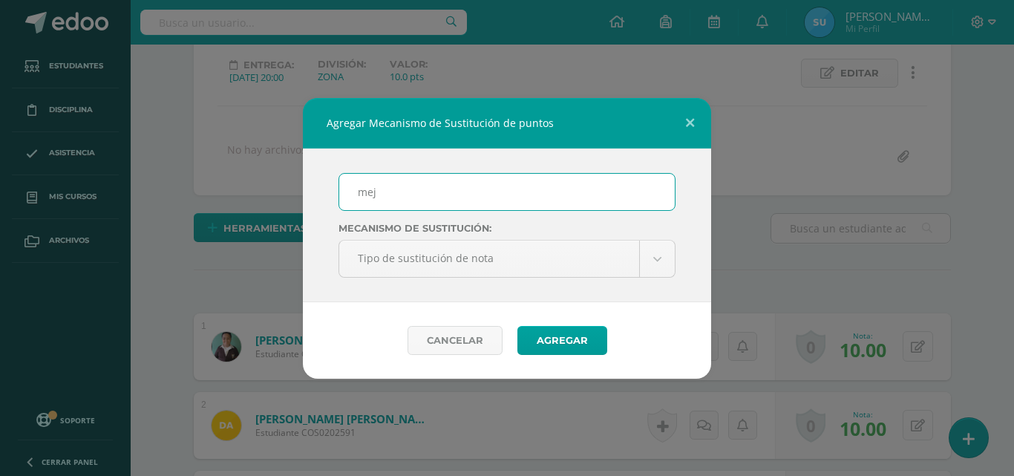
scroll to position [203, 0]
type input "mej"
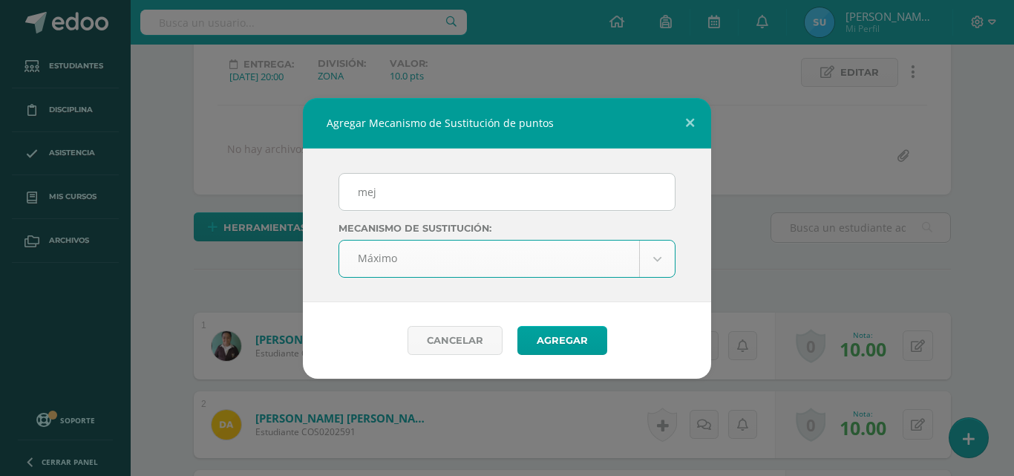
select select "maximum"
click at [571, 347] on button "Agregar" at bounding box center [562, 340] width 90 height 29
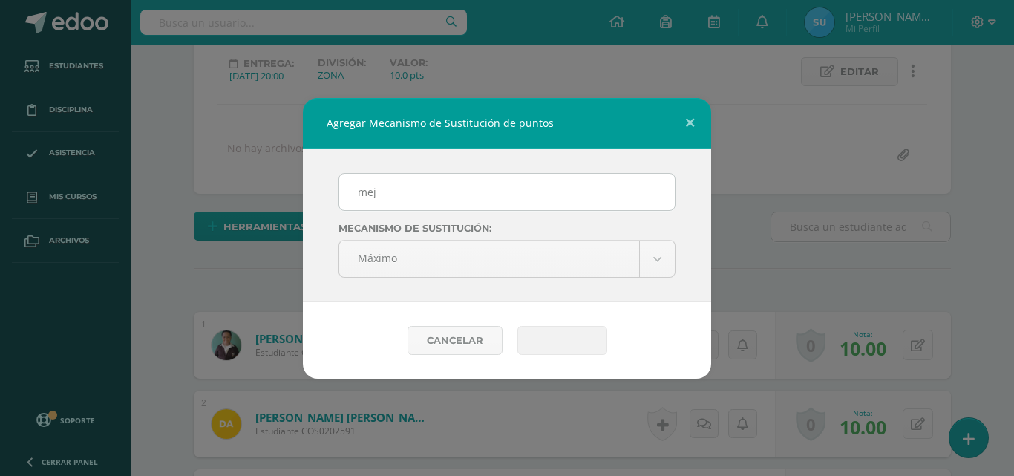
scroll to position [205, 0]
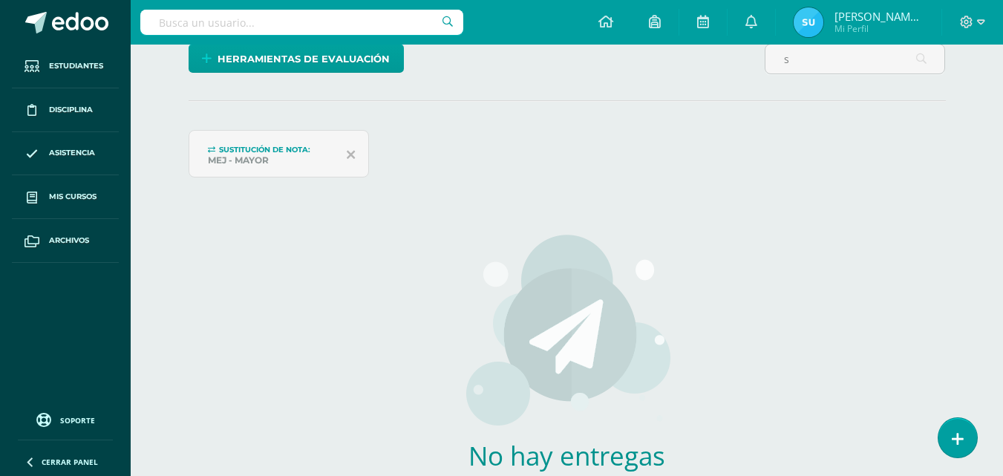
scroll to position [264, 0]
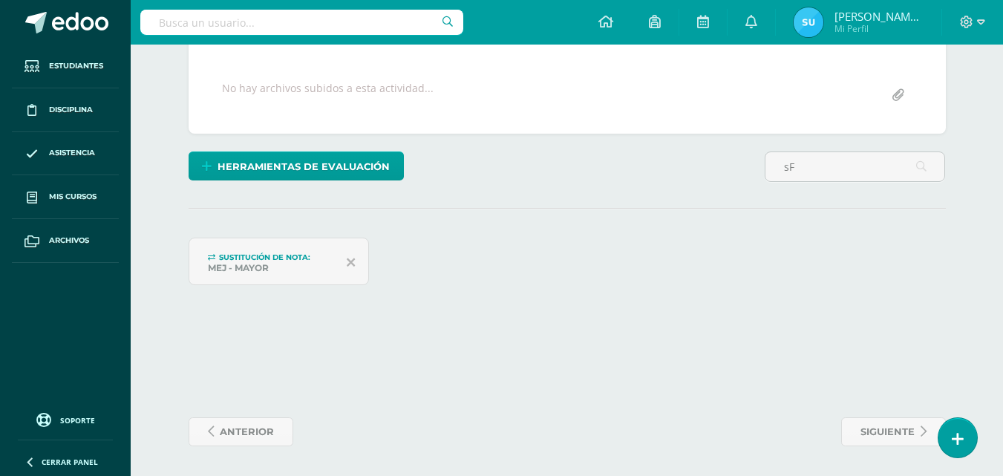
type input "s"
type input "G"
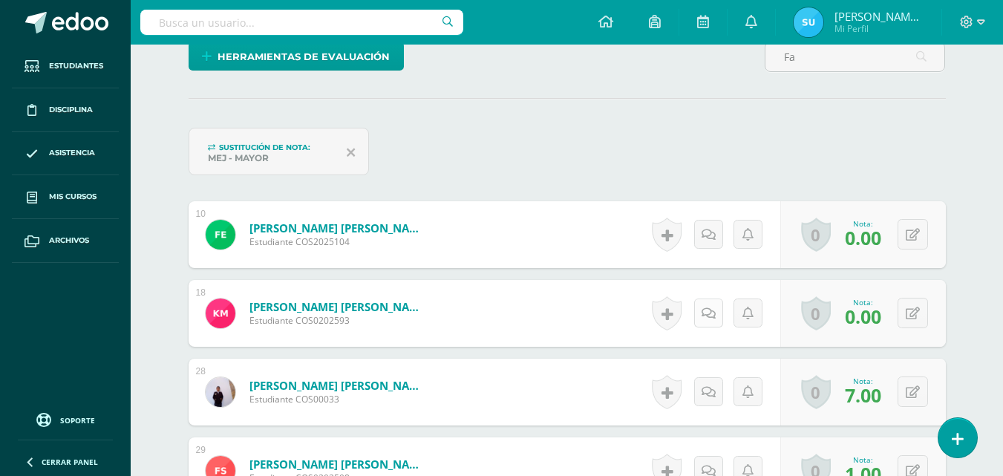
scroll to position [448, 0]
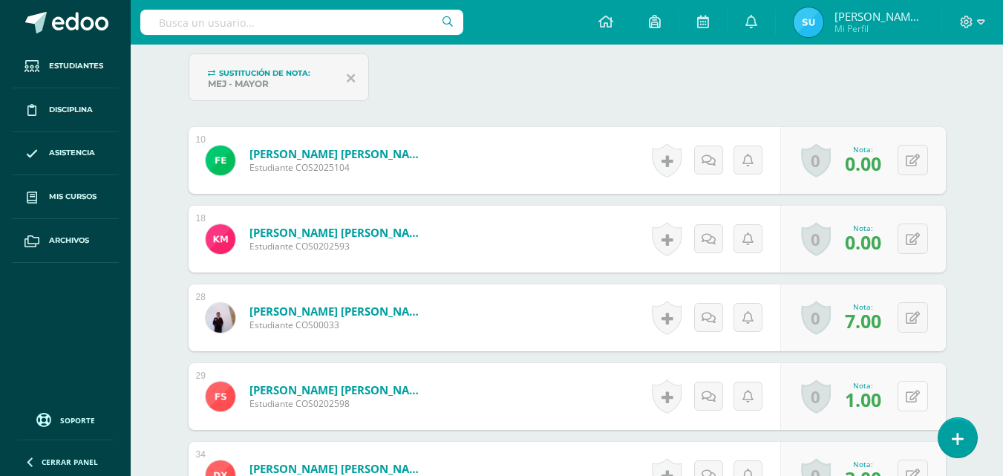
type input "Fa"
click at [916, 400] on icon at bounding box center [912, 396] width 14 height 13
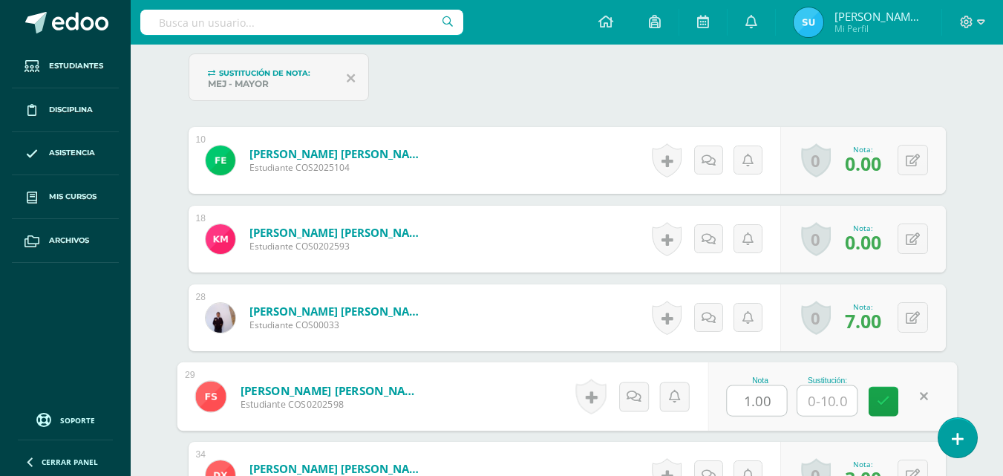
type input "6"
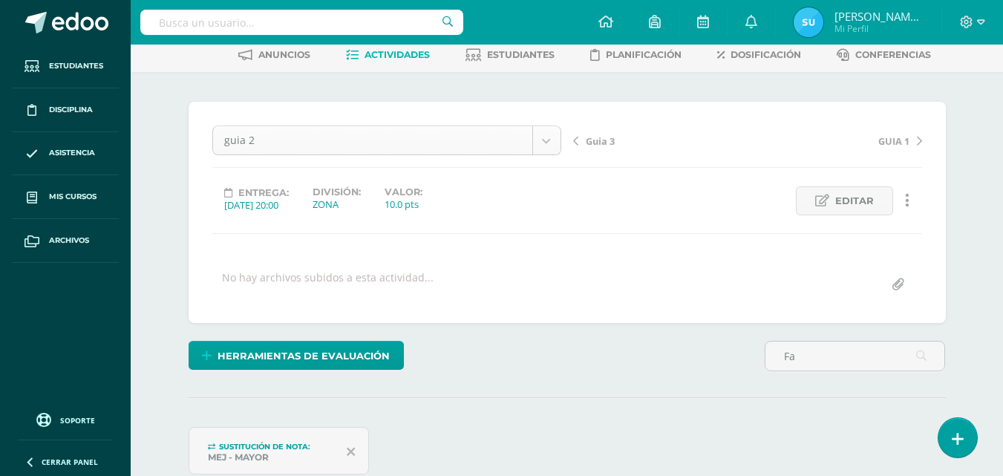
scroll to position [0, 0]
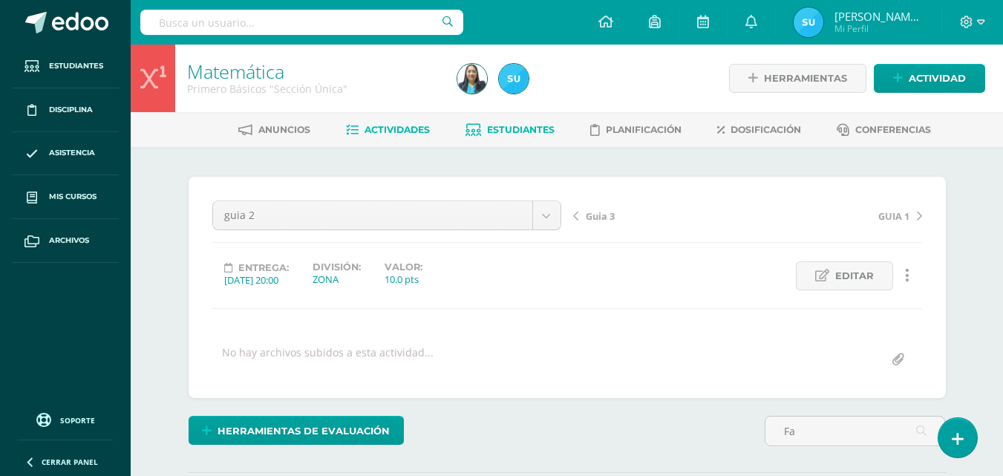
click at [499, 137] on link "Estudiantes" at bounding box center [509, 130] width 89 height 24
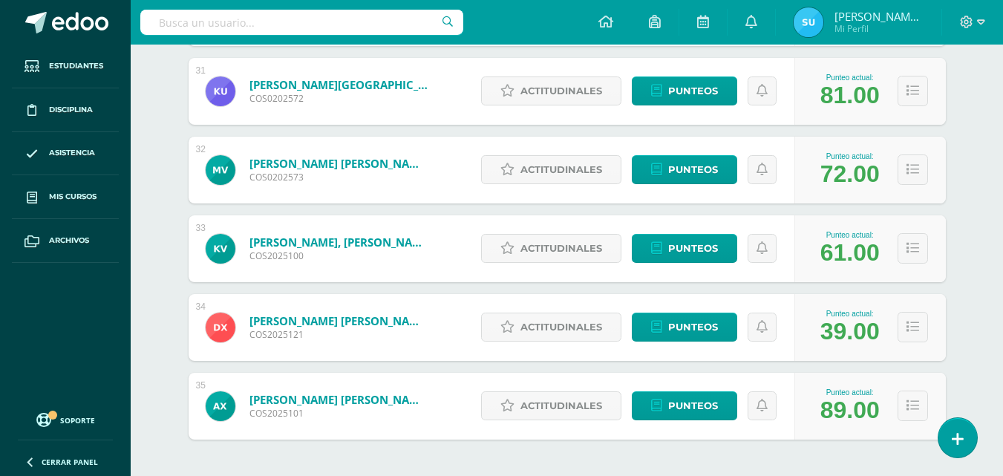
scroll to position [2660, 0]
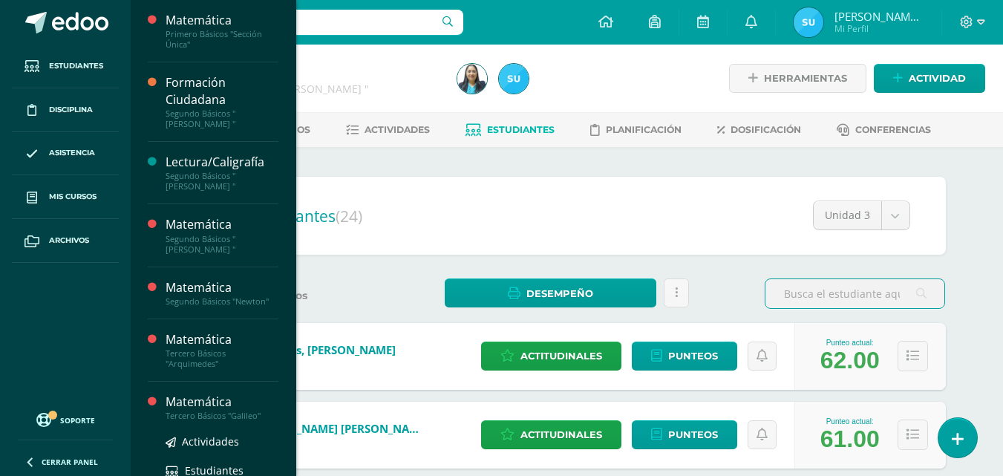
click at [190, 396] on div "Matemática" at bounding box center [221, 401] width 113 height 17
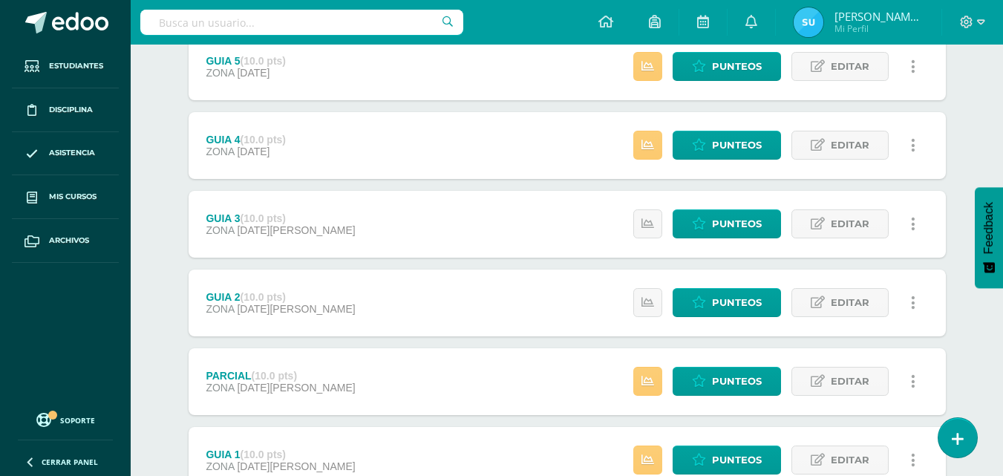
scroll to position [371, 0]
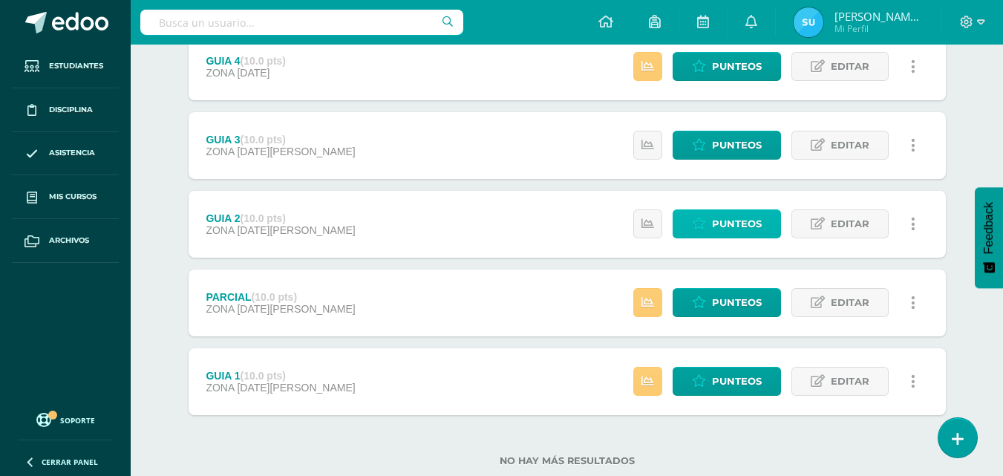
click at [755, 213] on span "Punteos" at bounding box center [737, 223] width 50 height 27
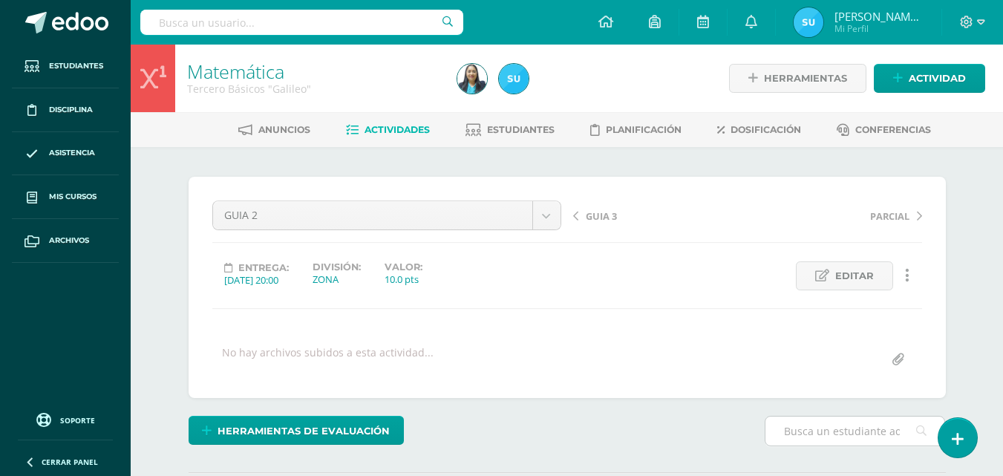
scroll to position [202, 0]
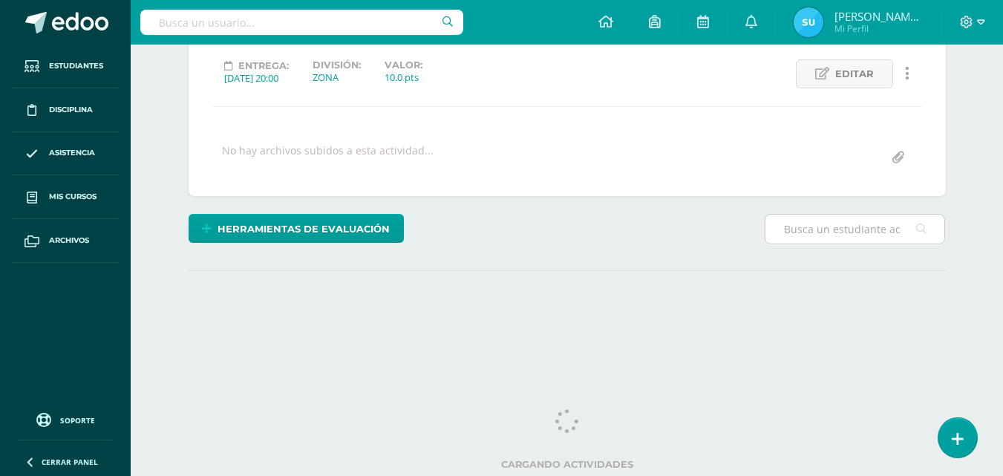
click at [851, 223] on input "text" at bounding box center [854, 228] width 179 height 29
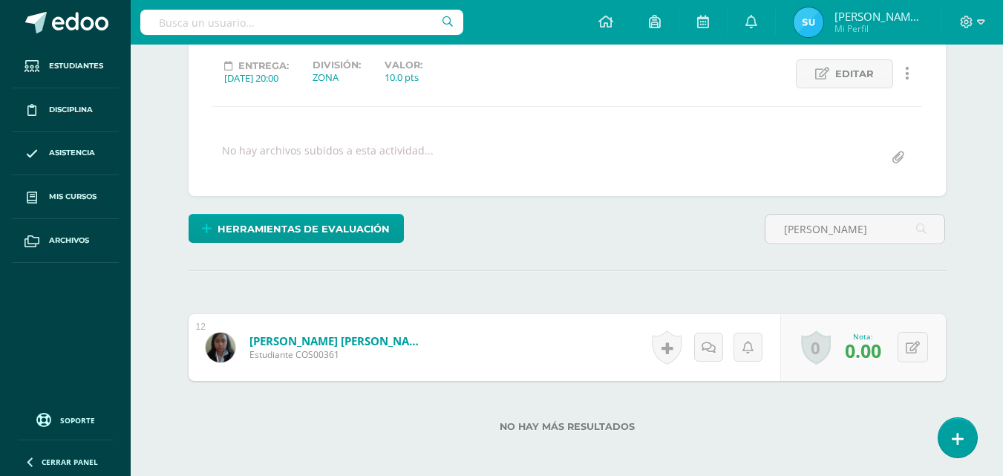
scroll to position [203, 0]
type input "[PERSON_NAME]"
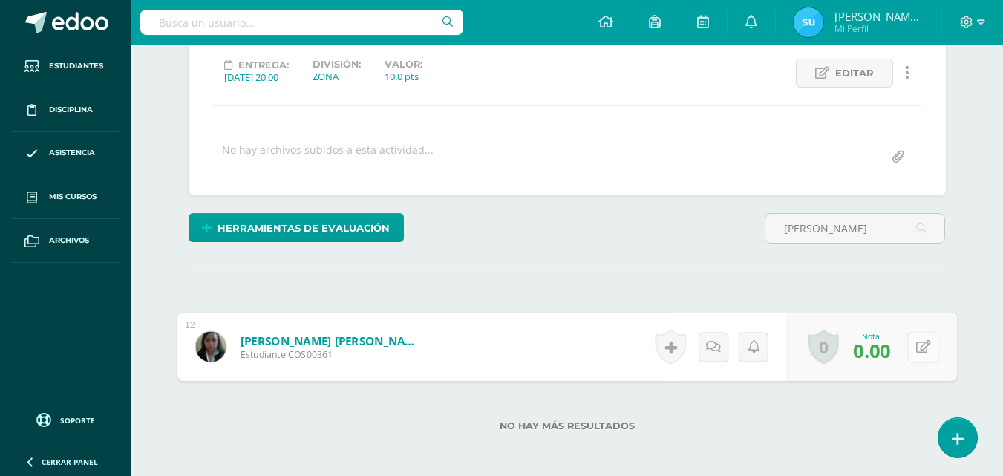
click at [915, 351] on icon at bounding box center [922, 346] width 15 height 13
type input "8"
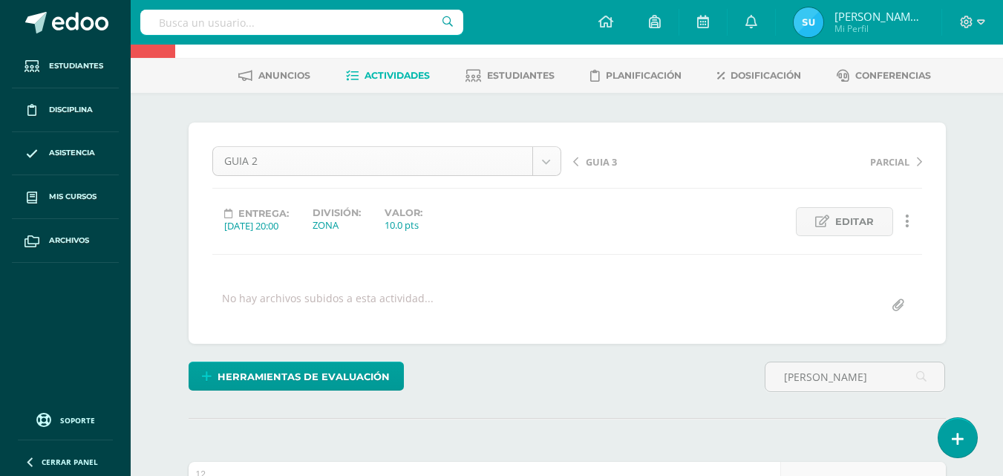
click at [366, 170] on body "Estudiantes Disciplina Asistencia Mis cursos Archivos Soporte Ayuda Reportar un…" at bounding box center [501, 322] width 1003 height 752
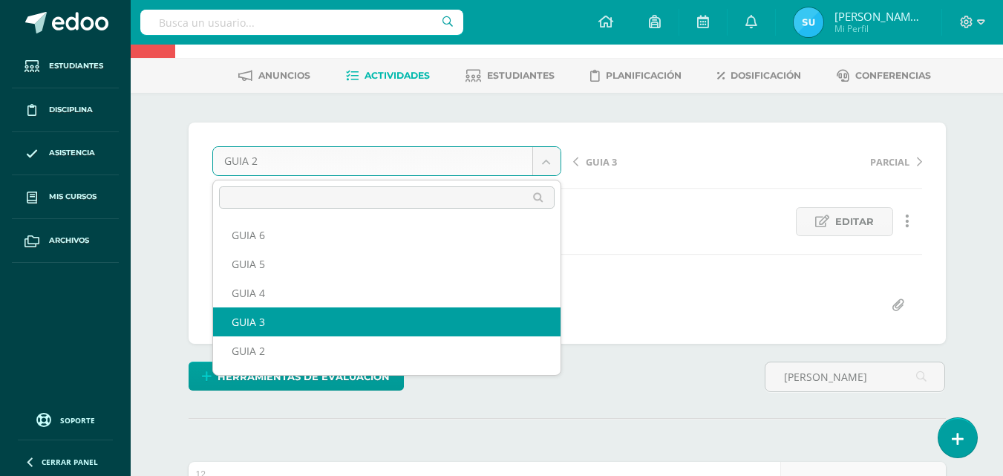
select select "/dashboard/teacher/grade-activity/121862/"
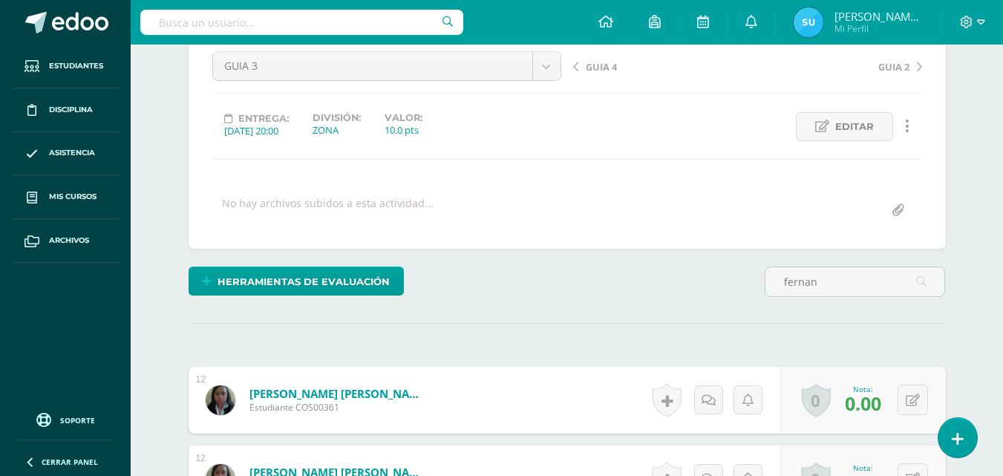
scroll to position [150, 0]
type input "fernan"
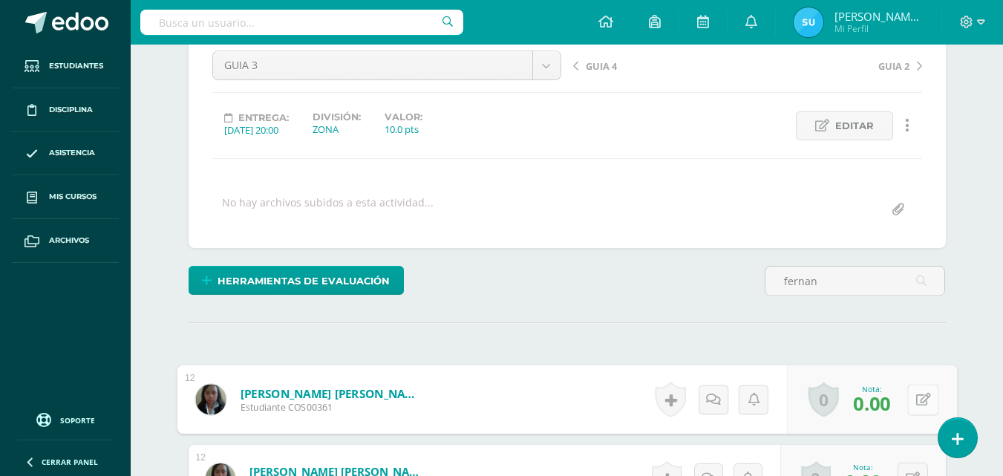
click at [915, 405] on icon at bounding box center [922, 399] width 15 height 13
type input "2"
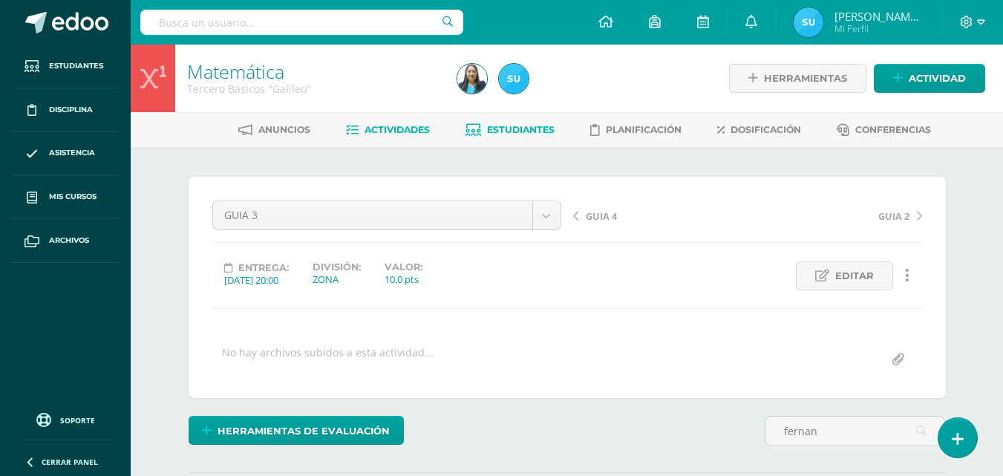
click at [482, 124] on link "Estudiantes" at bounding box center [509, 130] width 89 height 24
